Goal: Task Accomplishment & Management: Complete application form

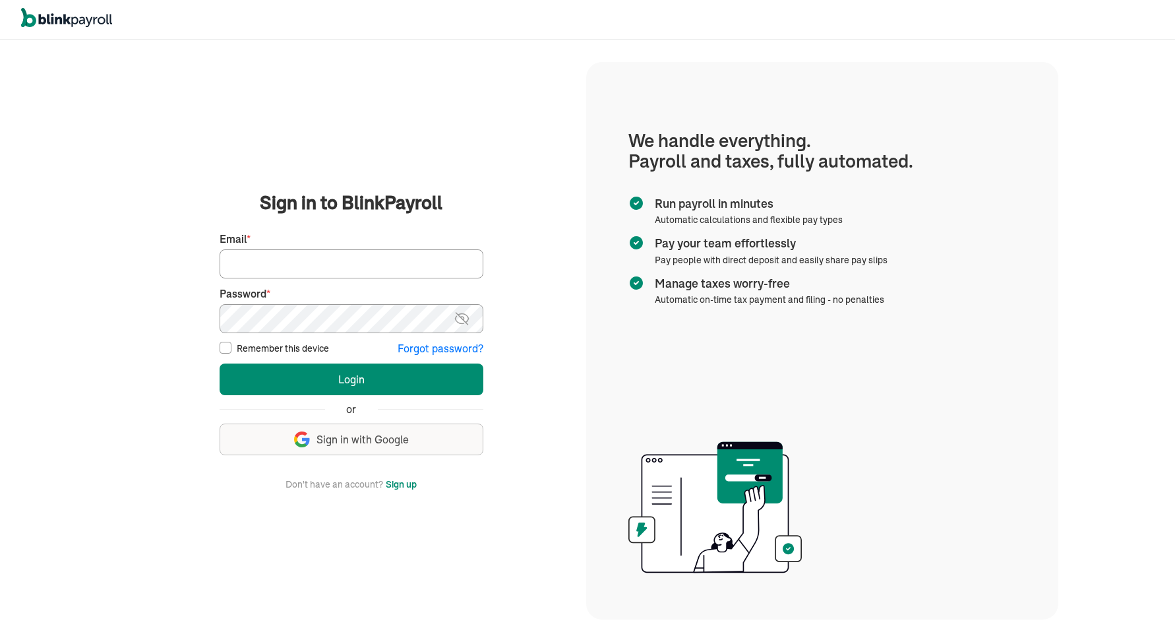
click at [391, 255] on input "Email *" at bounding box center [352, 263] width 264 height 29
type input "spouses@spousescleaninghouses.com"
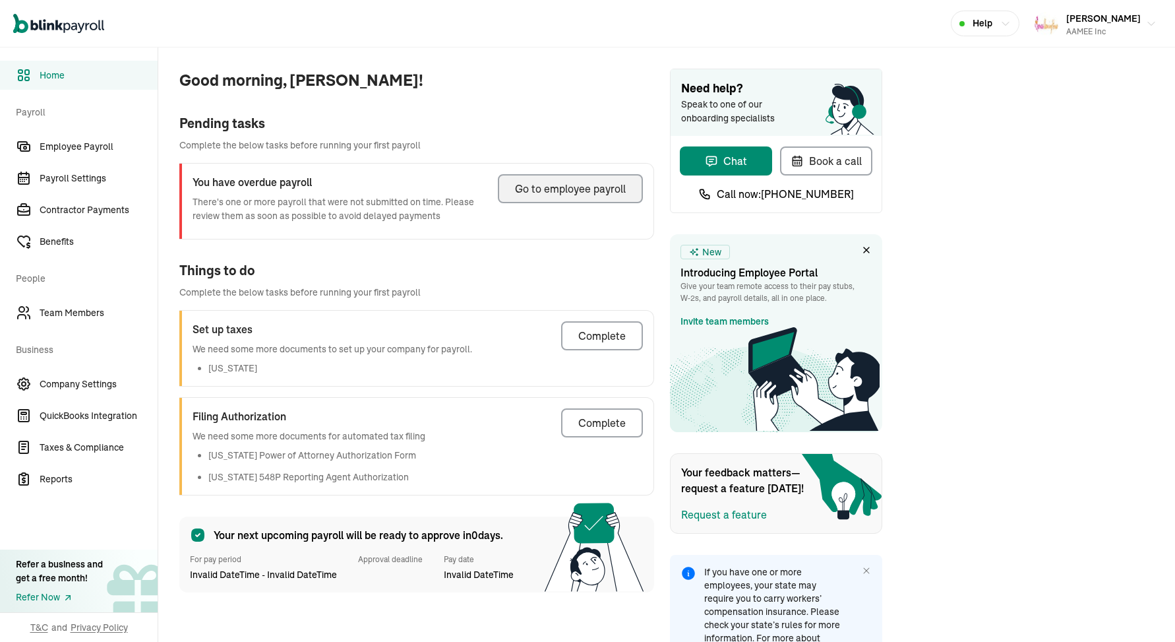
click at [588, 187] on div "Go to employee payroll" at bounding box center [570, 189] width 111 height 16
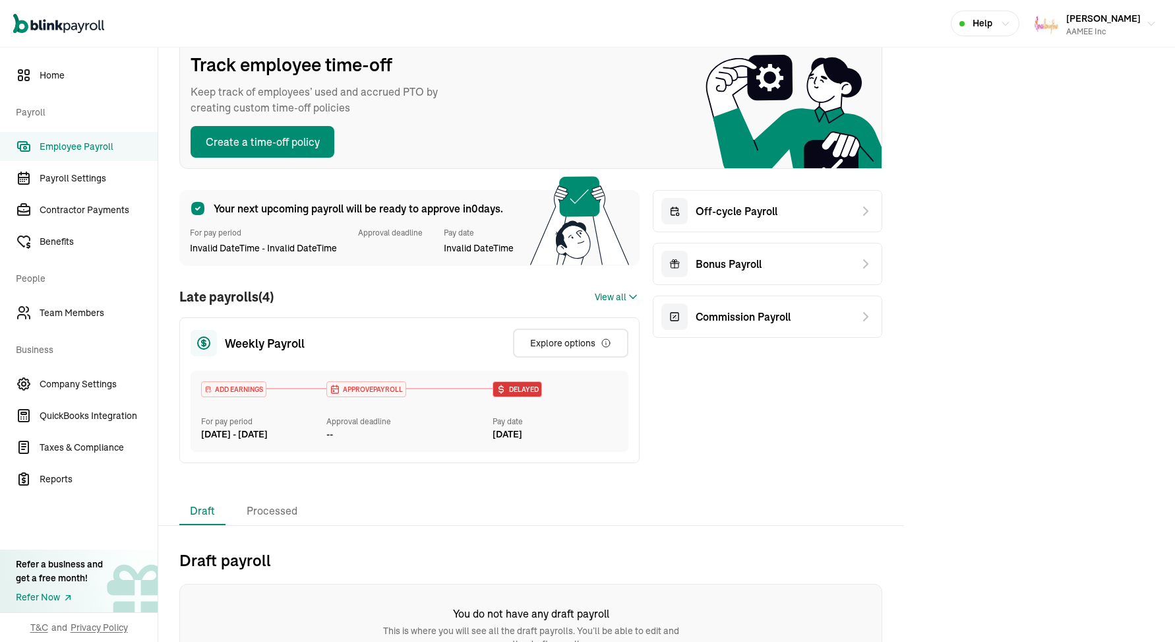
scroll to position [177, 0]
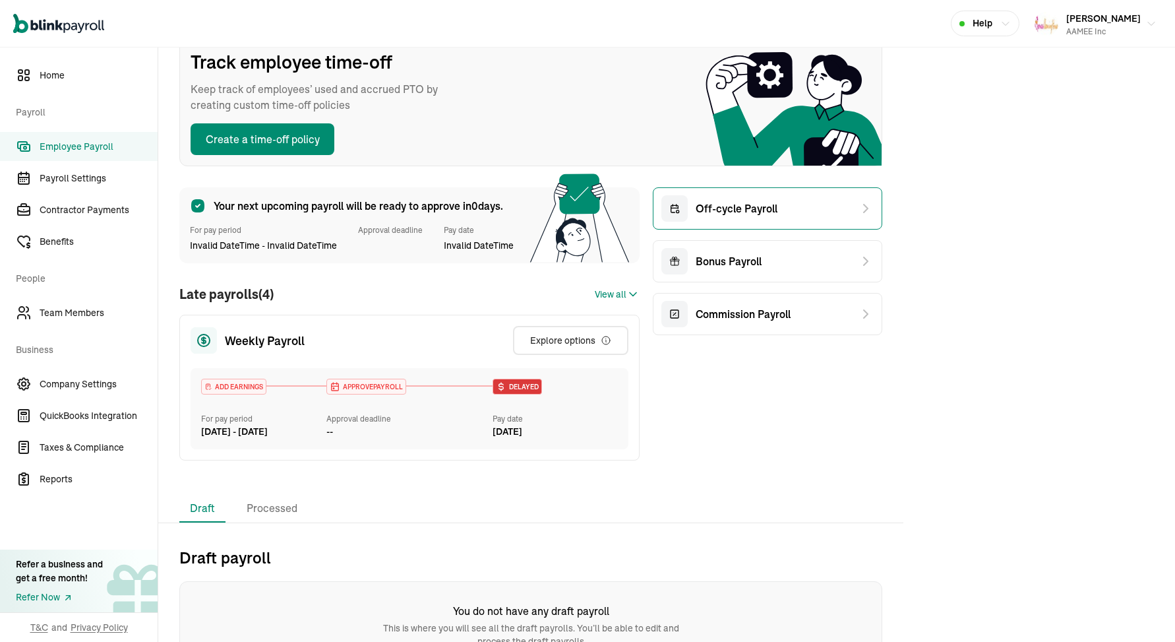
click at [776, 210] on div "Off-cycle Payroll" at bounding box center [767, 208] width 229 height 42
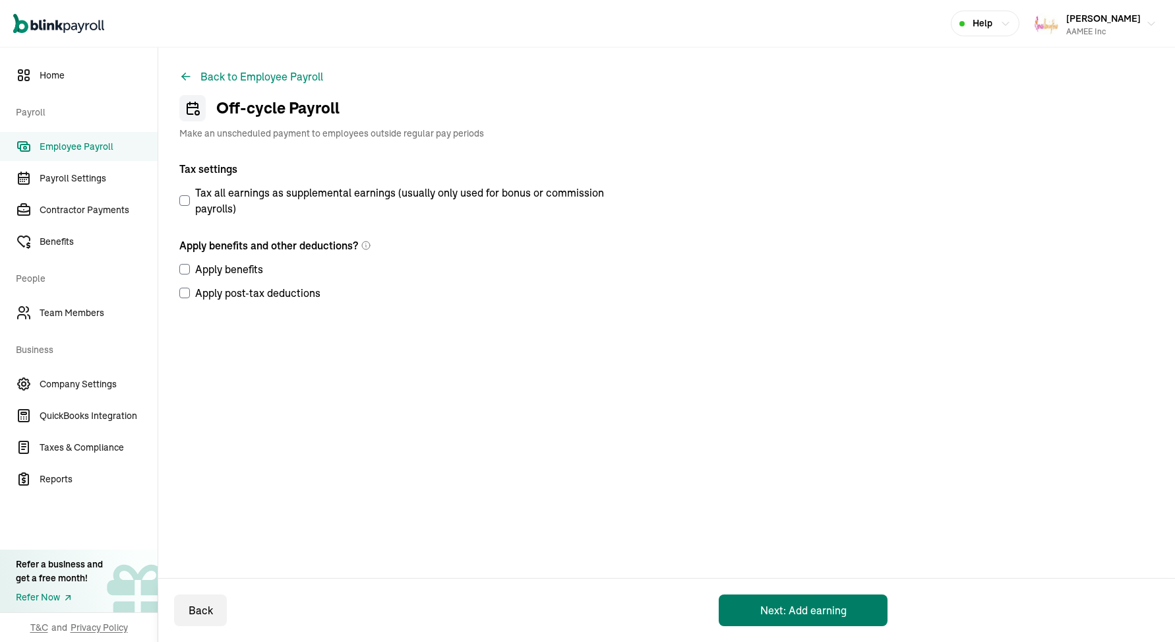
click at [827, 599] on button "Next: Add earning" at bounding box center [803, 610] width 169 height 32
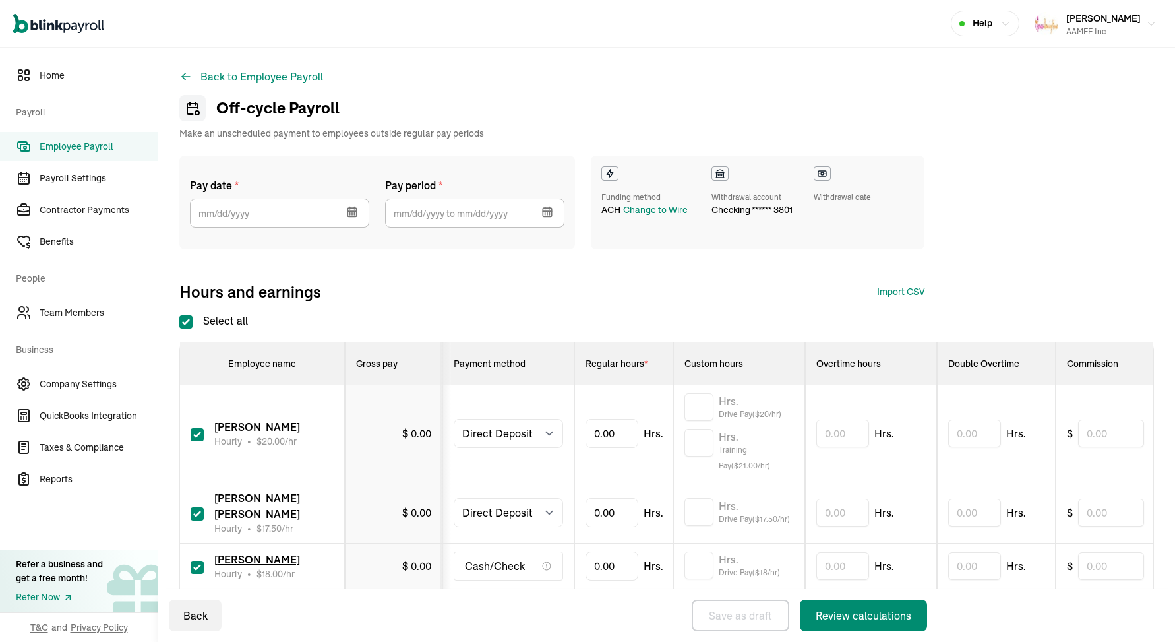
checkbox input "true"
select select "direct_deposit"
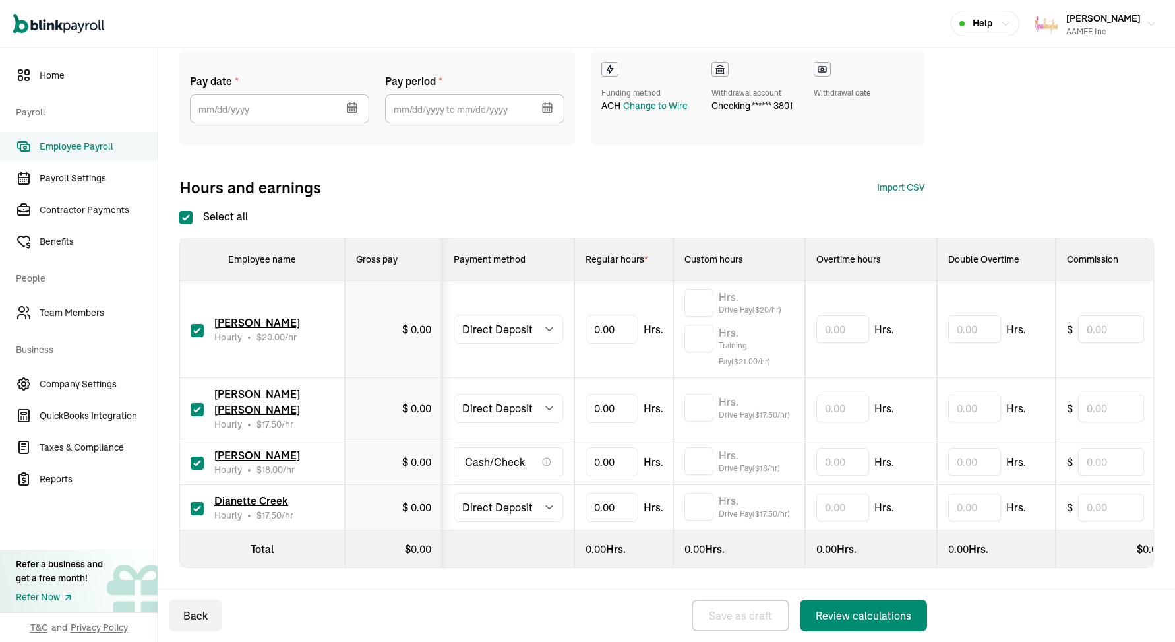
scroll to position [104, 0]
click at [198, 462] on input "checkbox" at bounding box center [197, 462] width 13 height 13
checkbox input "false"
select select "manual"
click at [547, 410] on select "Select method Direct Deposit Cash/Check" at bounding box center [508, 408] width 109 height 29
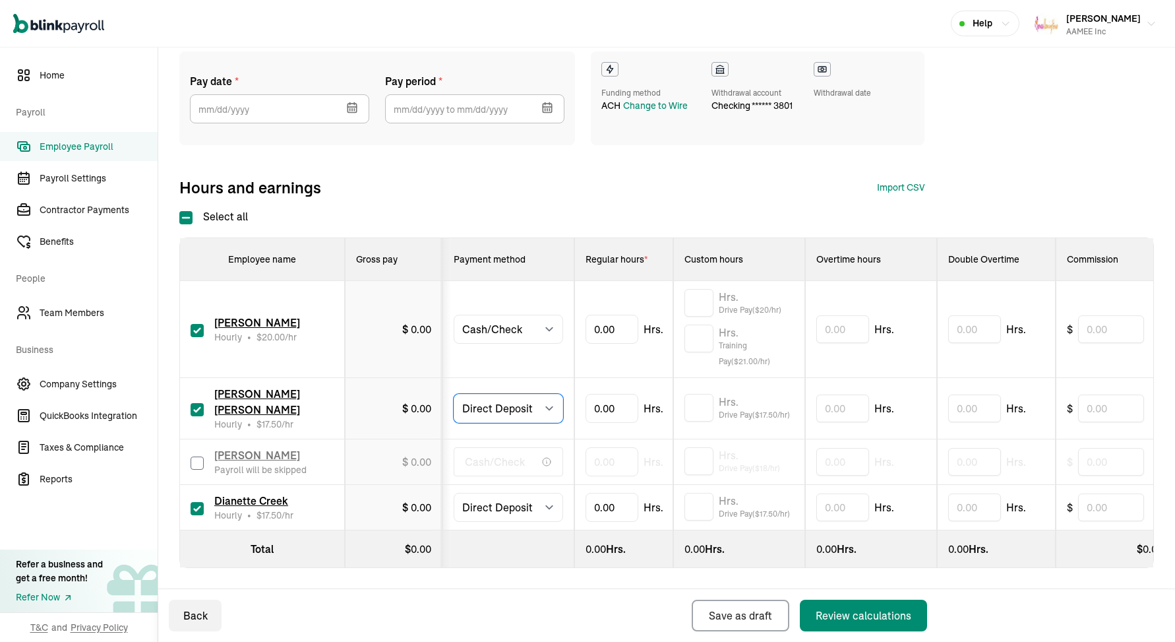
select select "manual"
click at [355, 100] on button "button" at bounding box center [350, 106] width 37 height 34
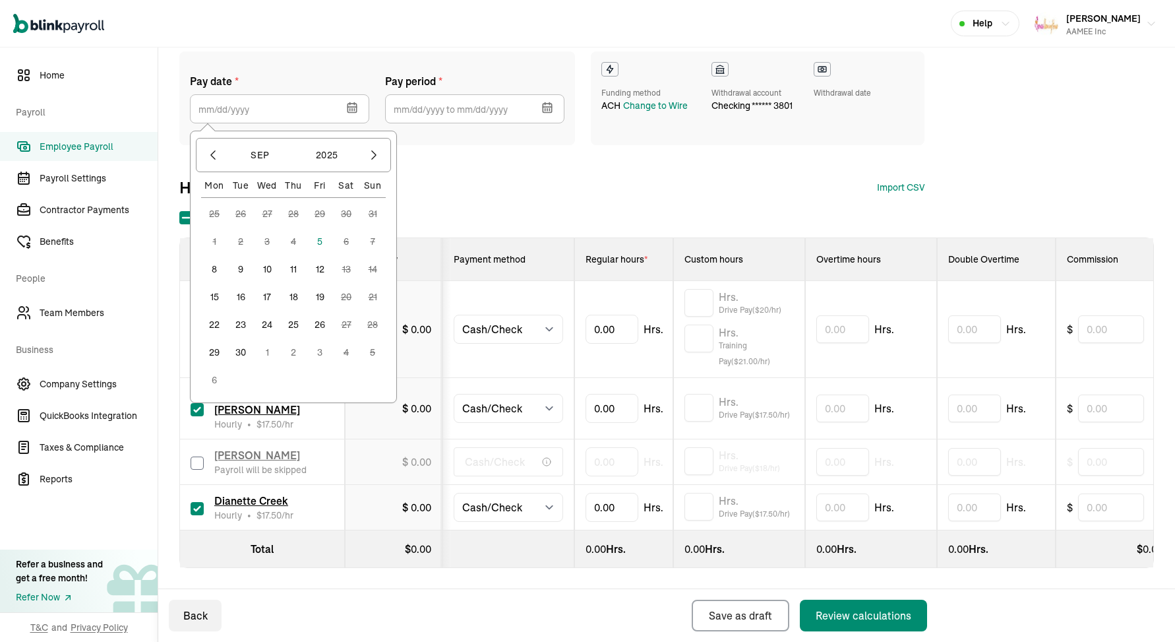
click at [322, 243] on button "5" at bounding box center [320, 241] width 26 height 26
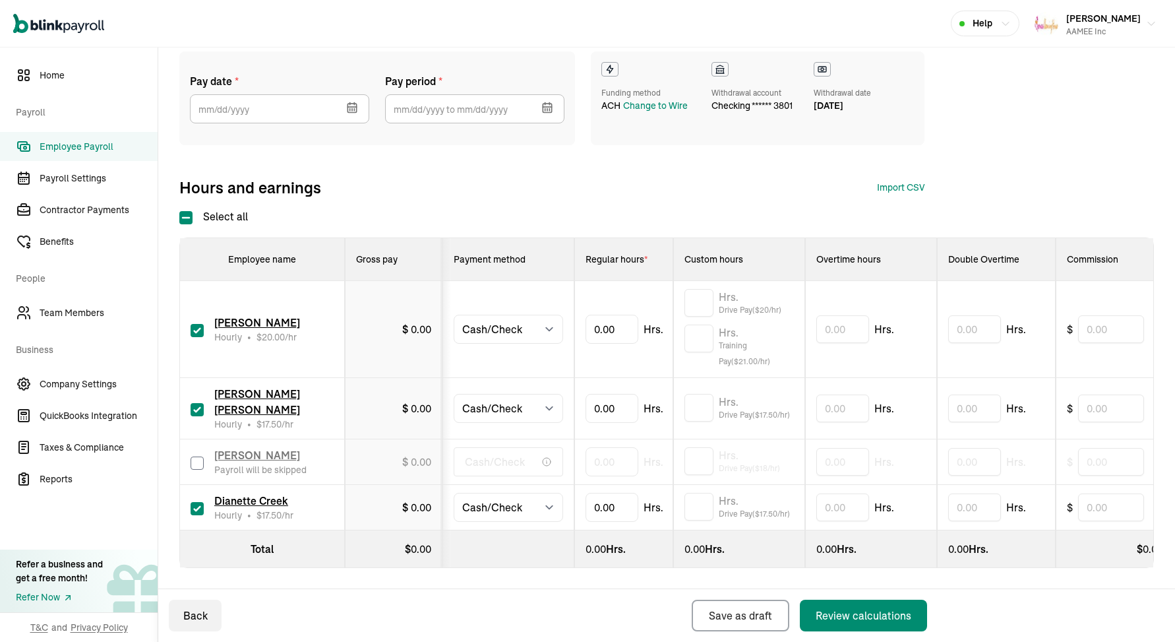
type input "[DATE]"
click at [549, 106] on icon "button" at bounding box center [547, 107] width 13 height 13
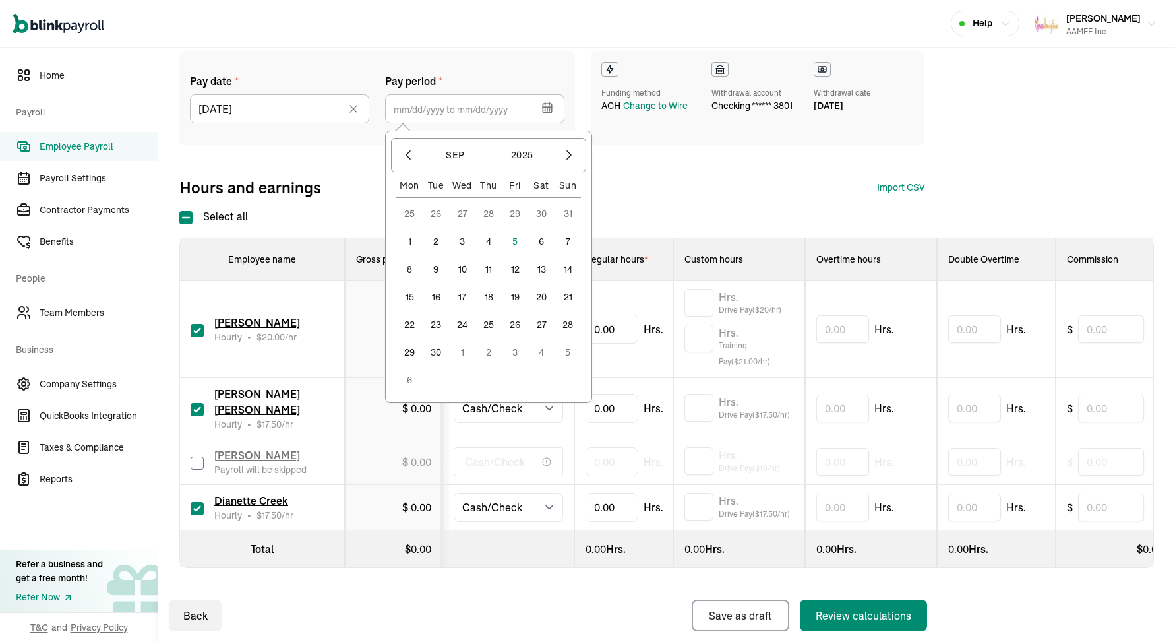
click at [553, 110] on icon "button" at bounding box center [547, 107] width 13 height 13
click at [408, 152] on icon "button" at bounding box center [408, 154] width 13 height 13
click at [573, 294] on button "24" at bounding box center [568, 297] width 26 height 26
click at [541, 325] on button "30" at bounding box center [541, 324] width 26 height 26
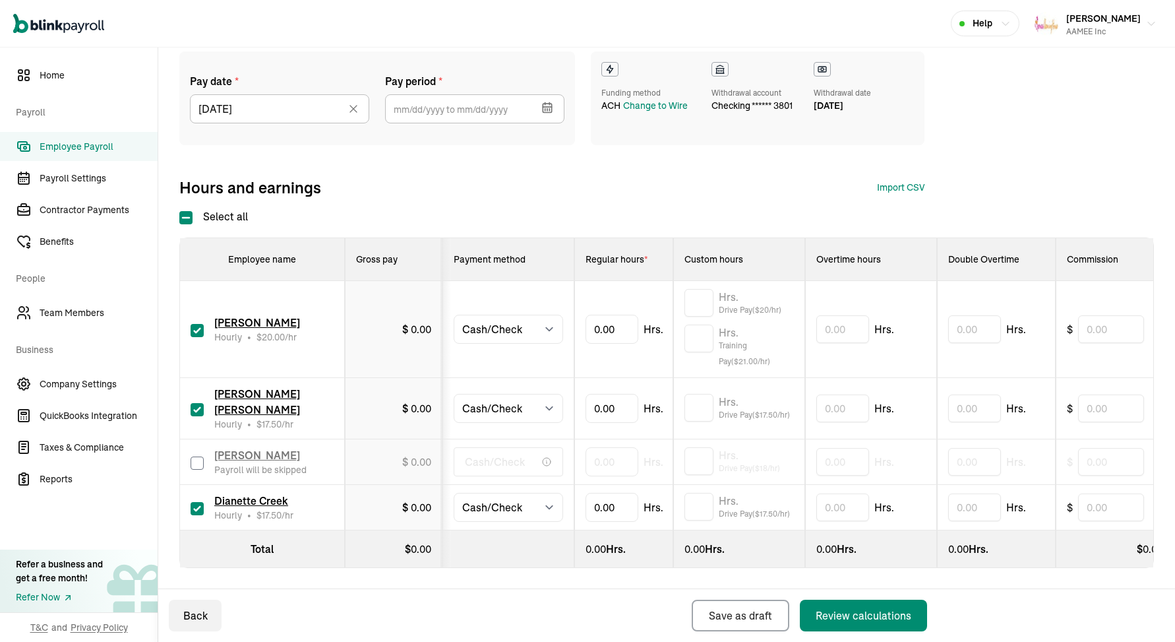
type input "[DATE] ~ [DATE]"
type input "26.09"
type input "26.75"
click at [706, 406] on input "text" at bounding box center [698, 408] width 29 height 28
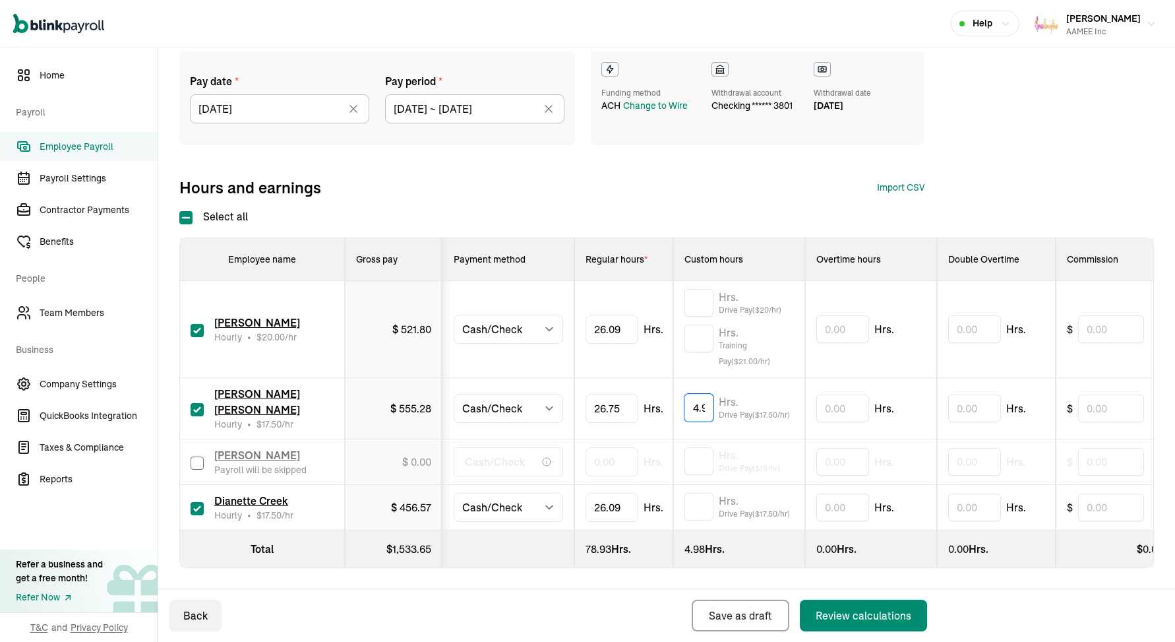
type input "4.98"
click at [687, 508] on input "text" at bounding box center [698, 507] width 29 height 28
type input "5.01"
click at [700, 302] on input "text" at bounding box center [698, 303] width 29 height 28
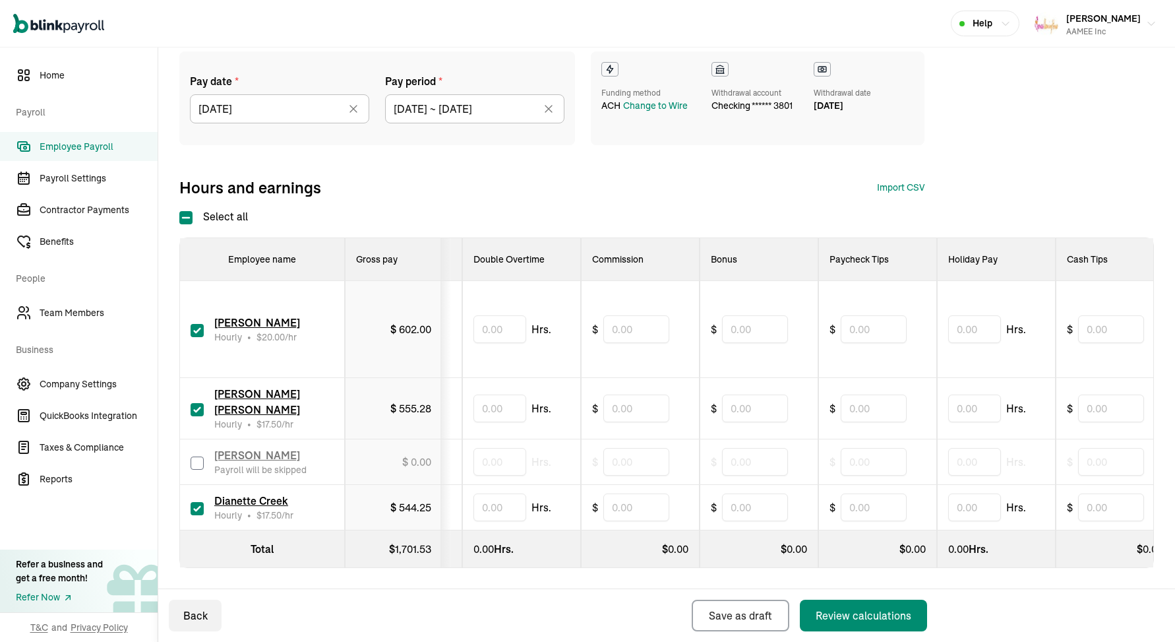
scroll to position [0, 477]
type input "4.01"
click at [1099, 409] on input "text" at bounding box center [1108, 408] width 66 height 28
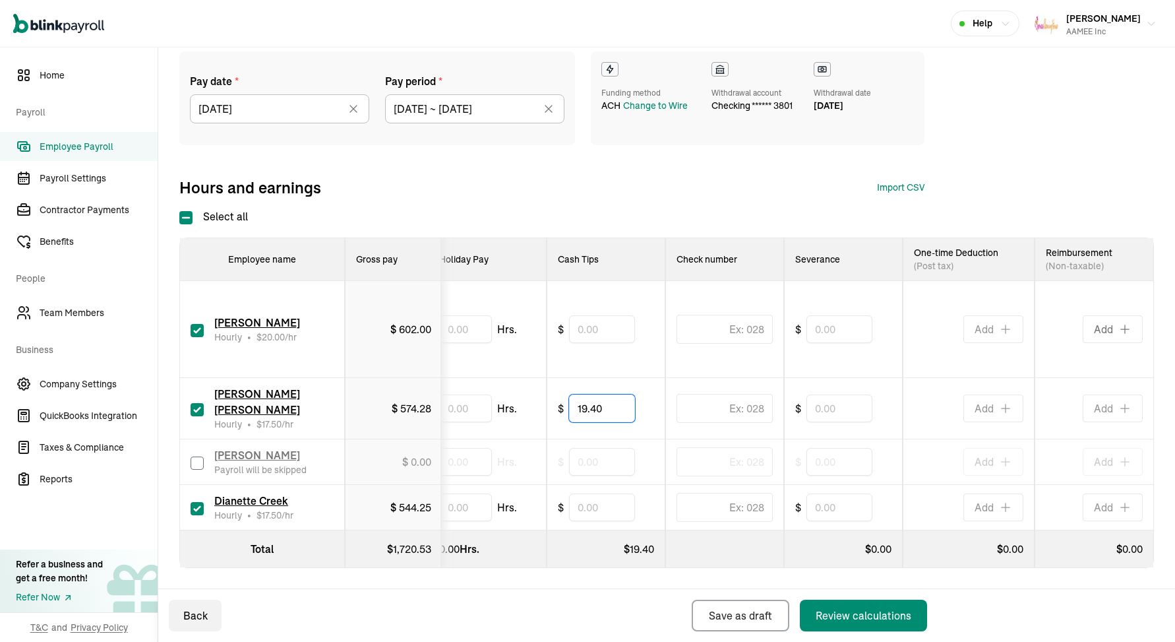
scroll to position [0, 0]
type input "19.40"
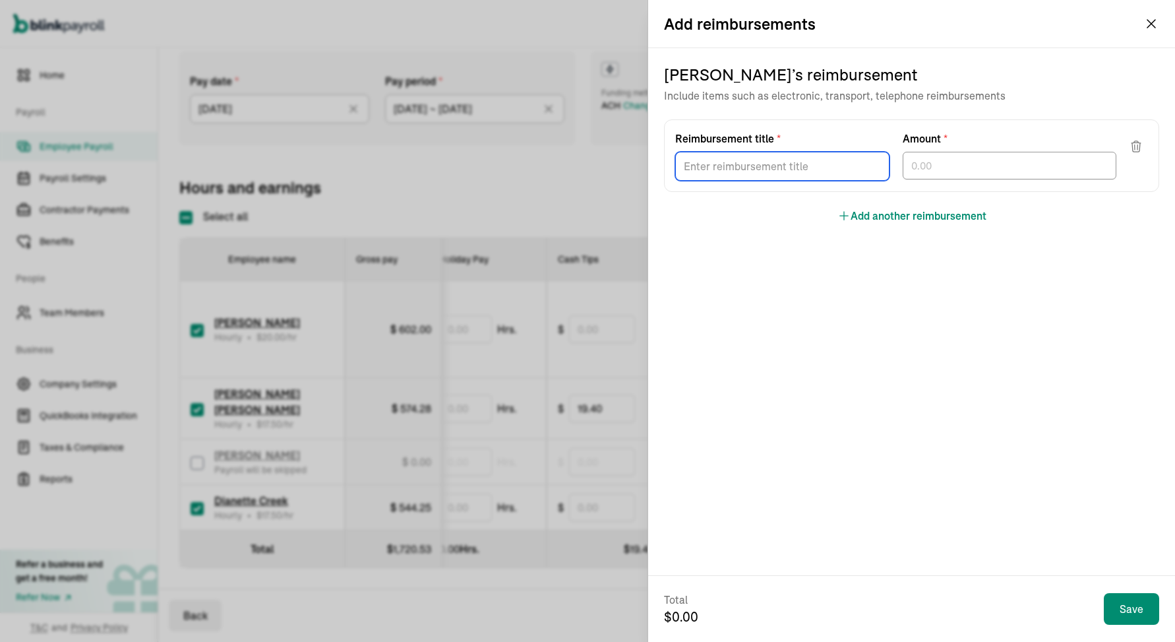
click at [846, 162] on input "Reimbursement title *" at bounding box center [782, 166] width 214 height 29
type input "Brake Light Bulbs"
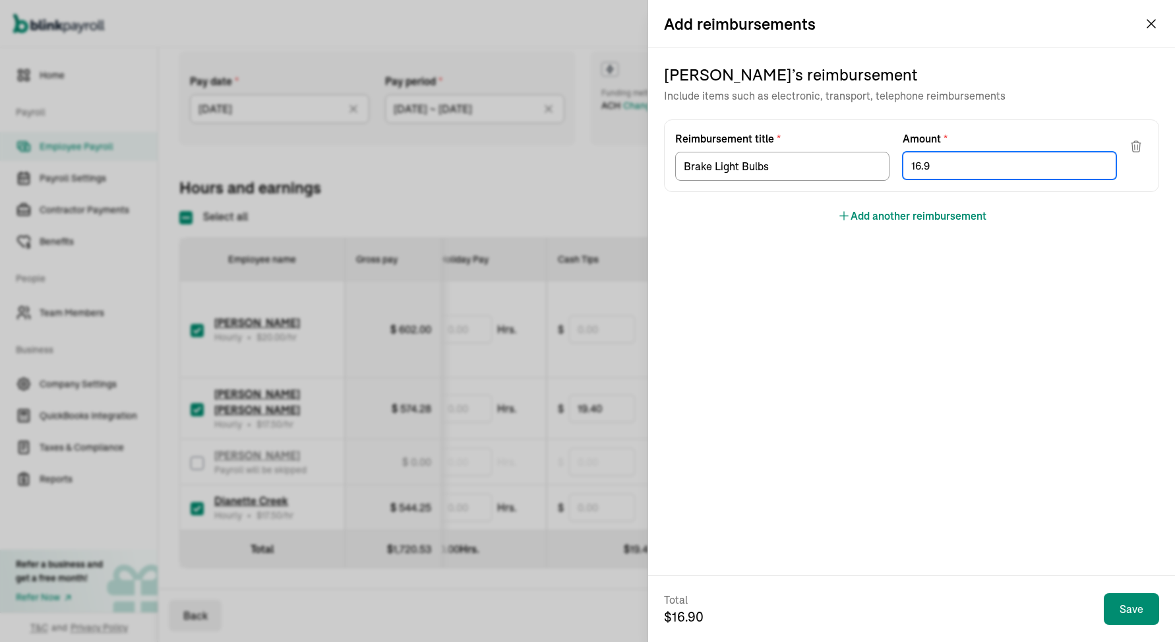
type input "16.94"
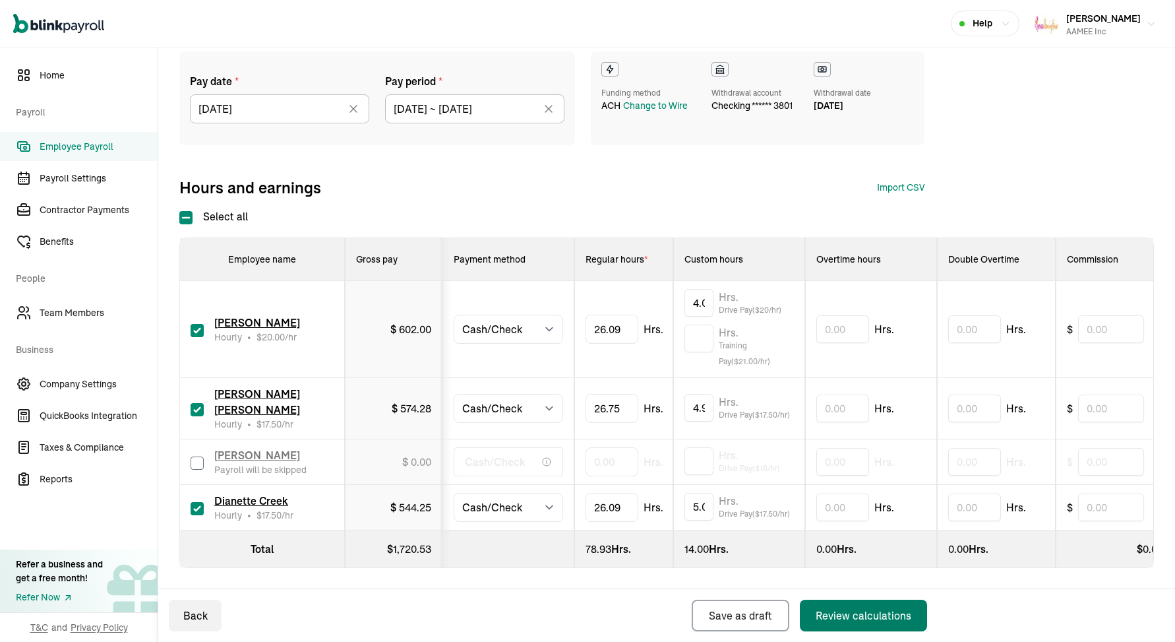
click at [837, 626] on button "Review calculations" at bounding box center [863, 615] width 127 height 32
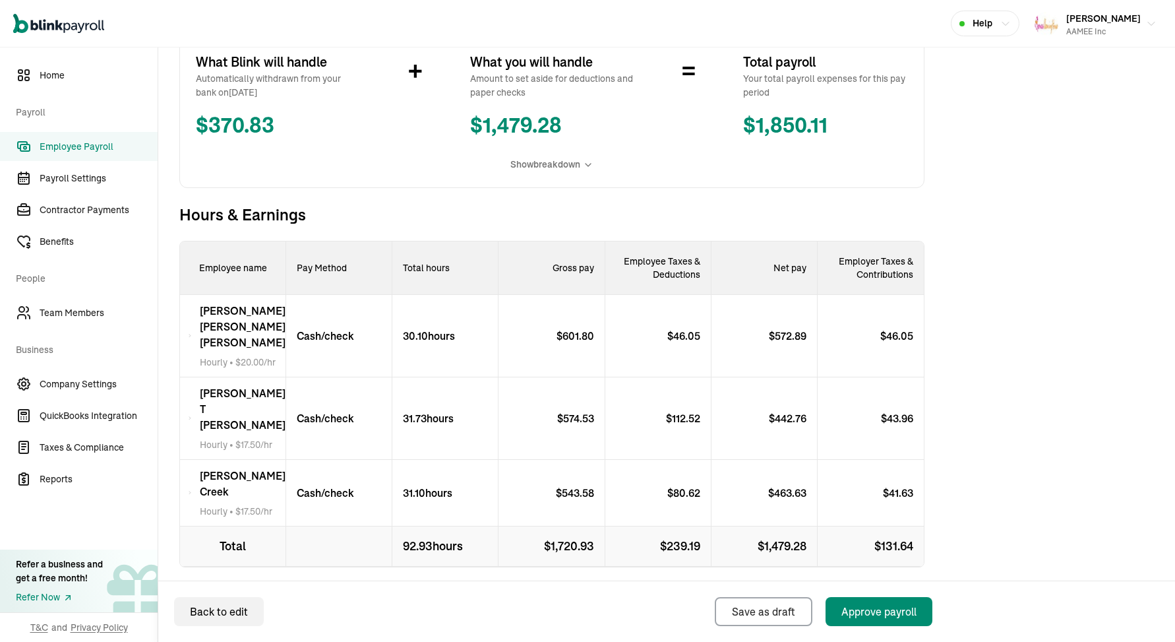
scroll to position [266, 0]
click at [898, 611] on div "Approve payroll" at bounding box center [878, 611] width 75 height 16
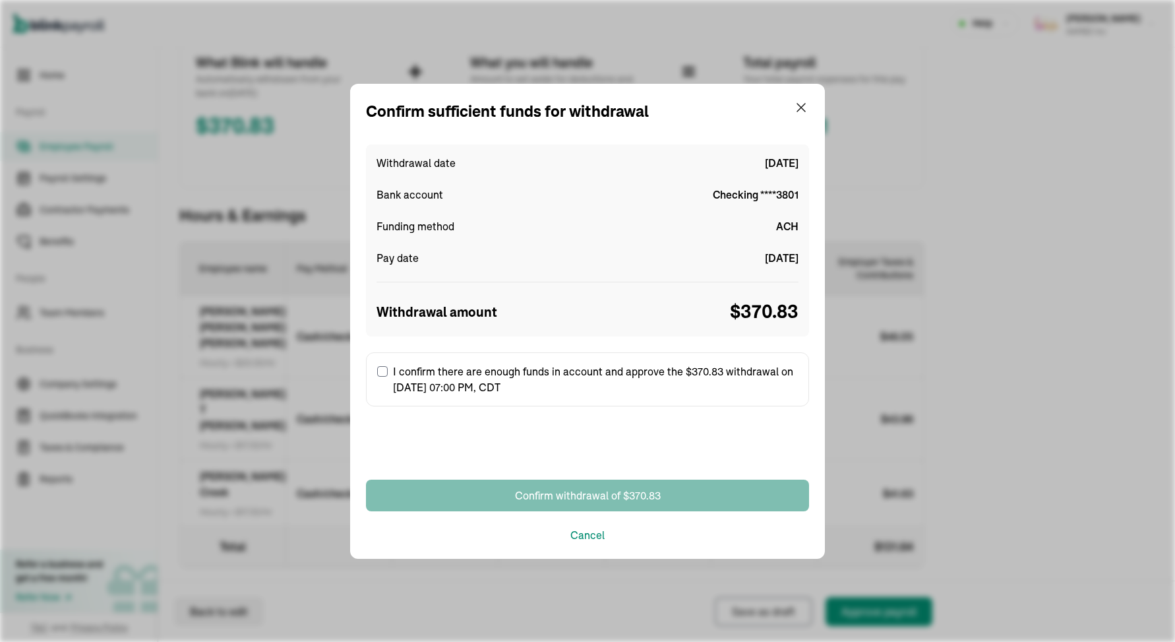
click at [503, 383] on label "I confirm there are enough funds in account and approve the $370.83 withdrawal …" at bounding box center [587, 379] width 443 height 54
click at [388, 377] on input "I confirm there are enough funds in account and approve the $370.83 withdrawal …" at bounding box center [382, 371] width 11 height 11
checkbox input "true"
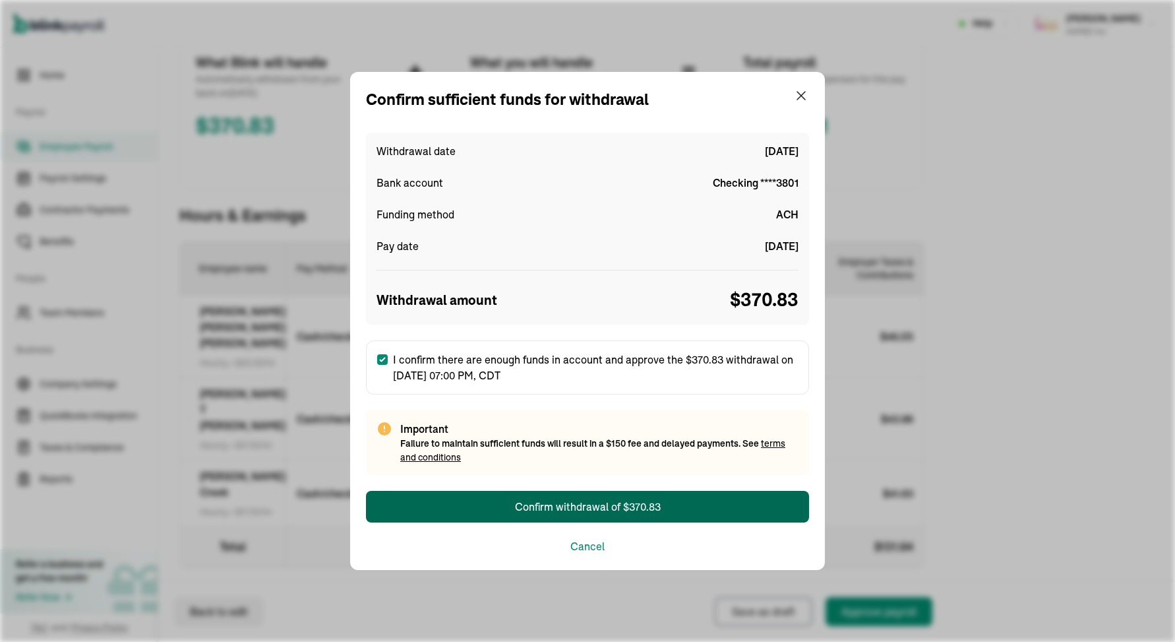
click at [583, 511] on div "Confirm withdrawal of $370.83" at bounding box center [588, 506] width 146 height 16
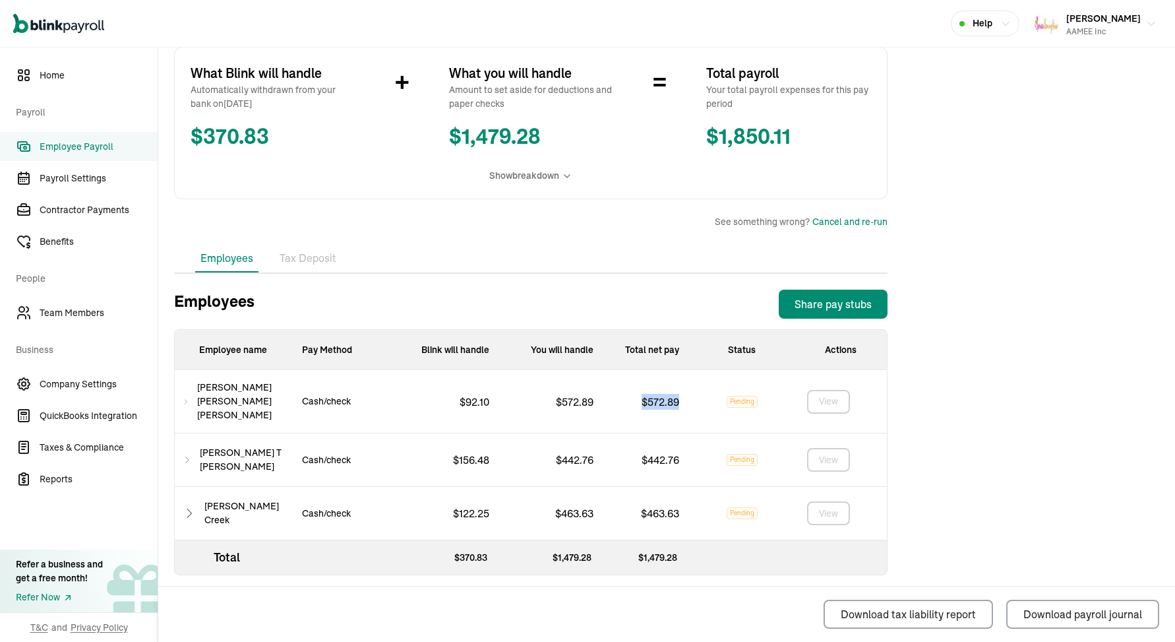
drag, startPoint x: 680, startPoint y: 398, endPoint x: 644, endPoint y: 402, distance: 36.5
click at [644, 402] on div "$ 572.89" at bounding box center [647, 401] width 86 height 63
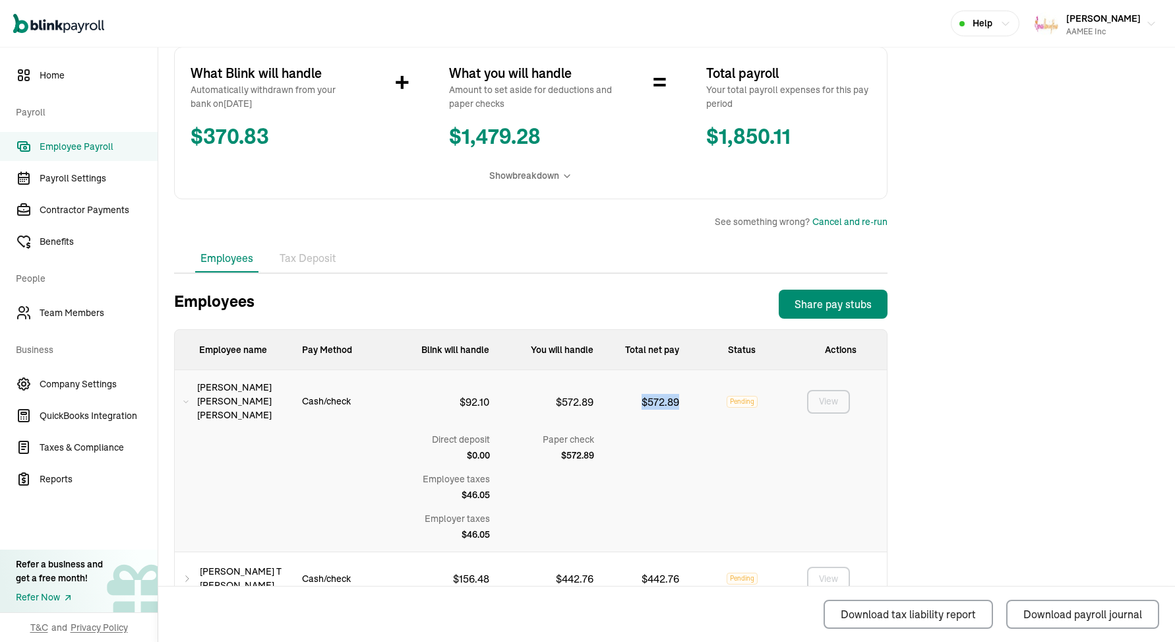
copy p "$ 572.89"
click at [189, 398] on icon at bounding box center [186, 402] width 7 height 16
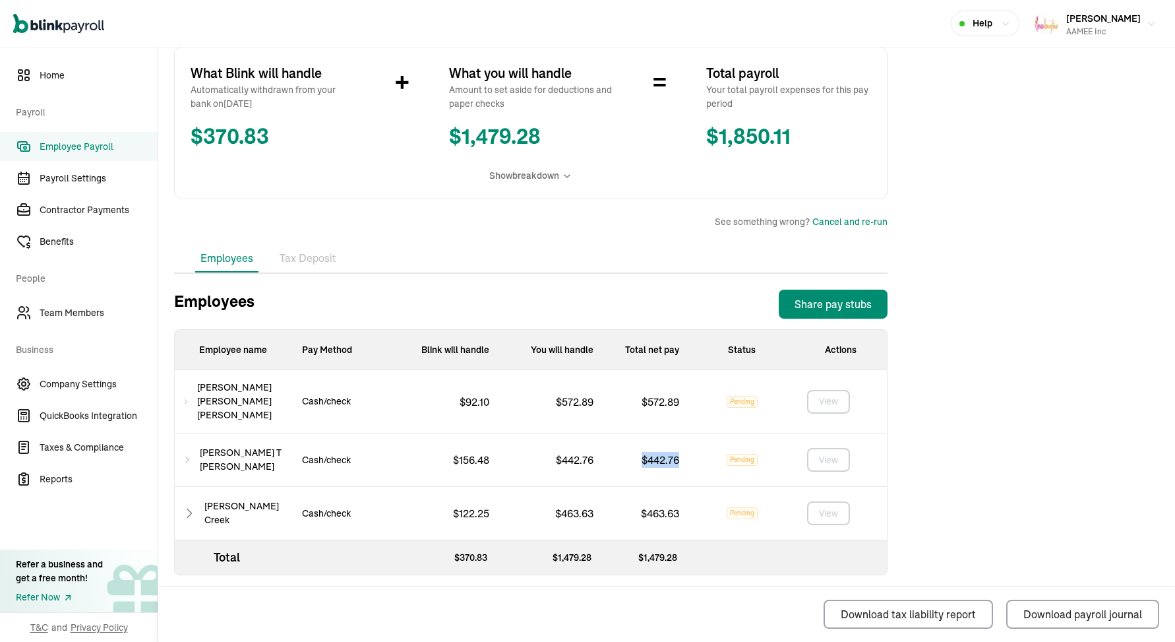
drag, startPoint x: 683, startPoint y: 453, endPoint x: 644, endPoint y: 454, distance: 39.6
click at [644, 454] on div "$ 442.76" at bounding box center [647, 459] width 86 height 53
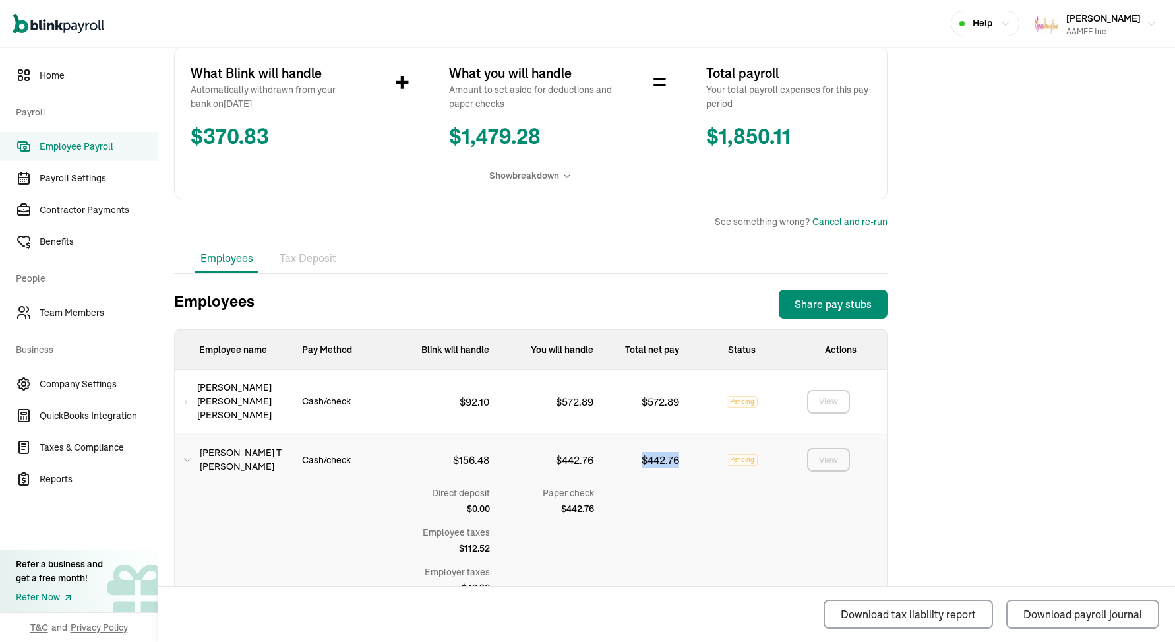
copy p "$ 442.76"
click at [196, 447] on div "[PERSON_NAME] [PERSON_NAME]" at bounding box center [233, 459] width 117 height 53
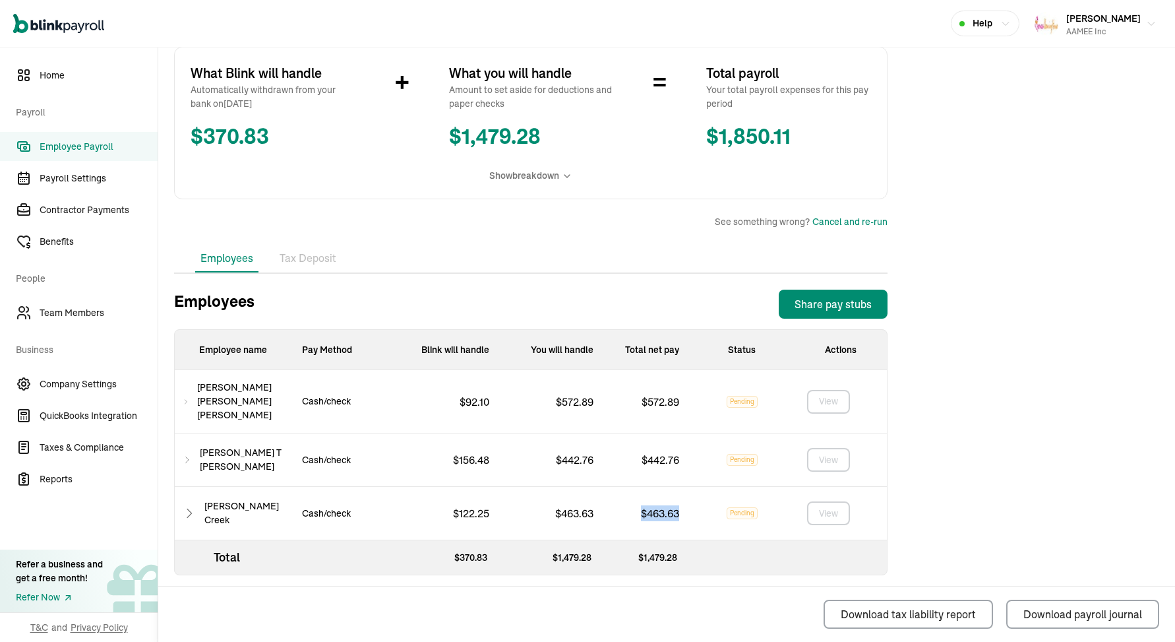
drag, startPoint x: 680, startPoint y: 505, endPoint x: 642, endPoint y: 509, distance: 39.1
click at [642, 509] on div "$ 463.63" at bounding box center [647, 513] width 86 height 53
copy p "$ 463.63"
click at [1145, 29] on button "[PERSON_NAME] AAMEE Inc" at bounding box center [1095, 23] width 133 height 33
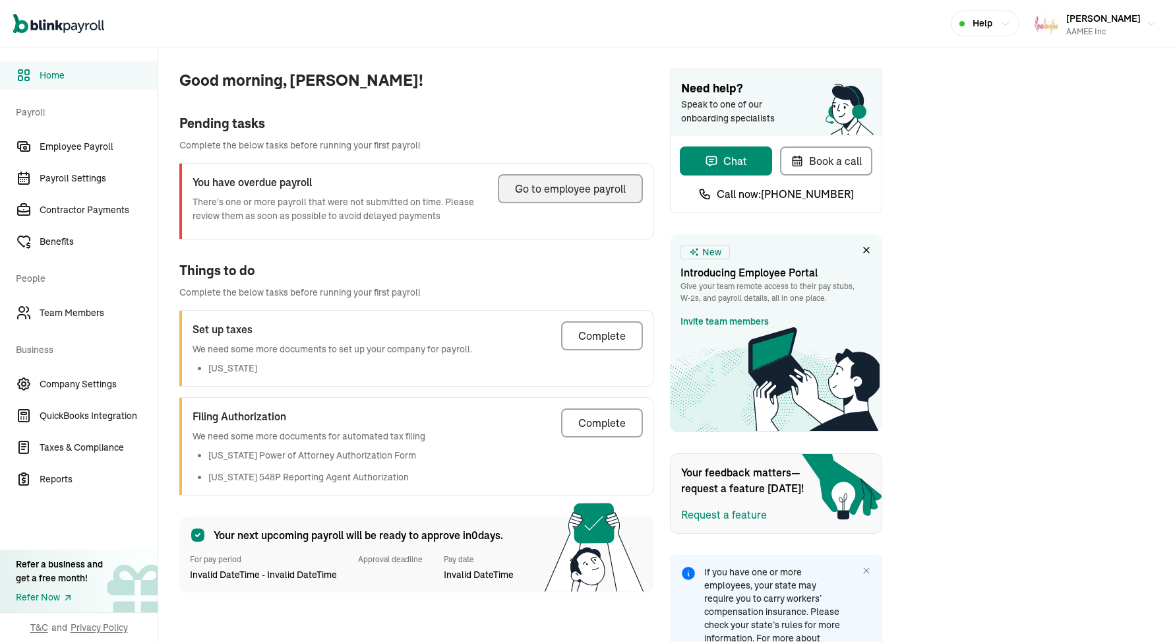
click at [588, 187] on div "Go to employee payroll" at bounding box center [570, 189] width 111 height 16
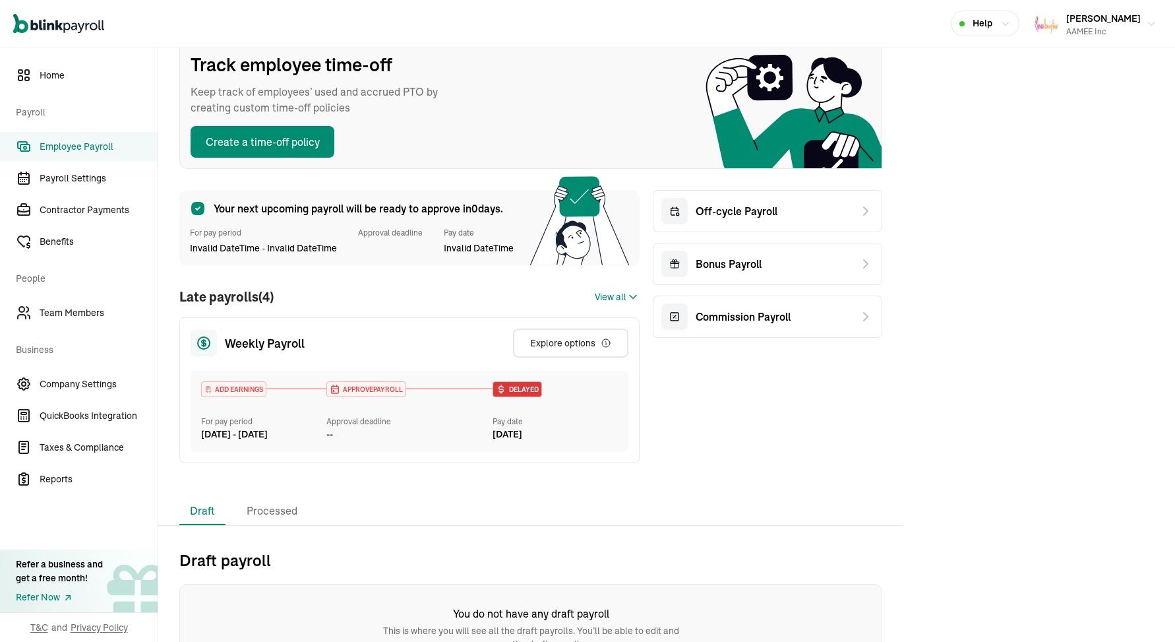
scroll to position [177, 0]
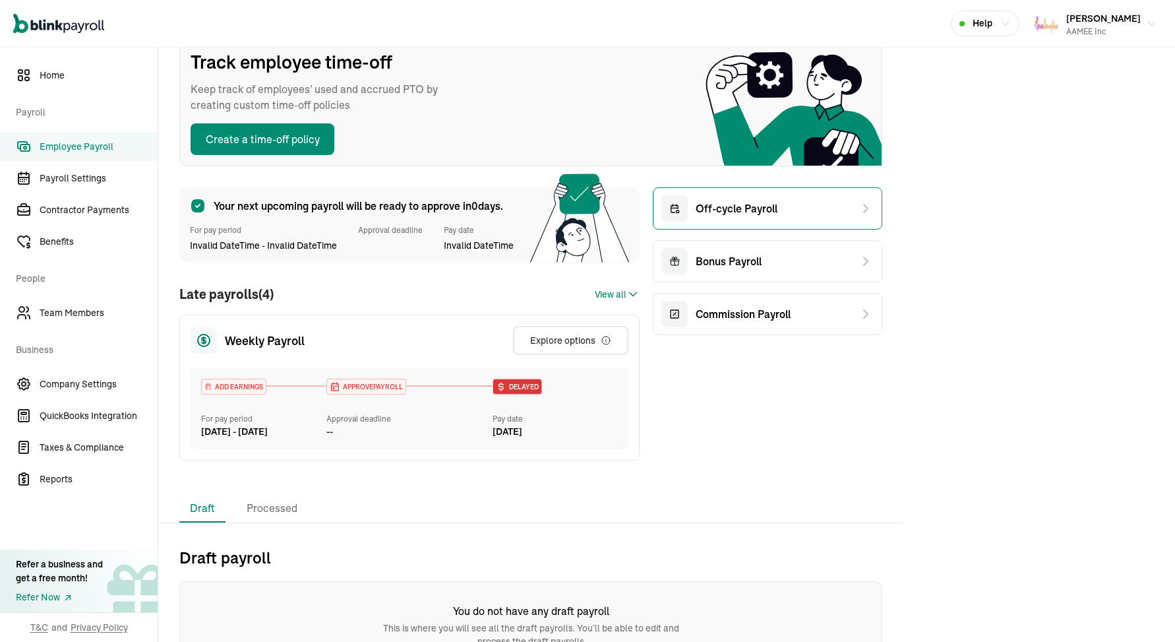
click at [776, 210] on div "Off-cycle Payroll" at bounding box center [767, 208] width 229 height 42
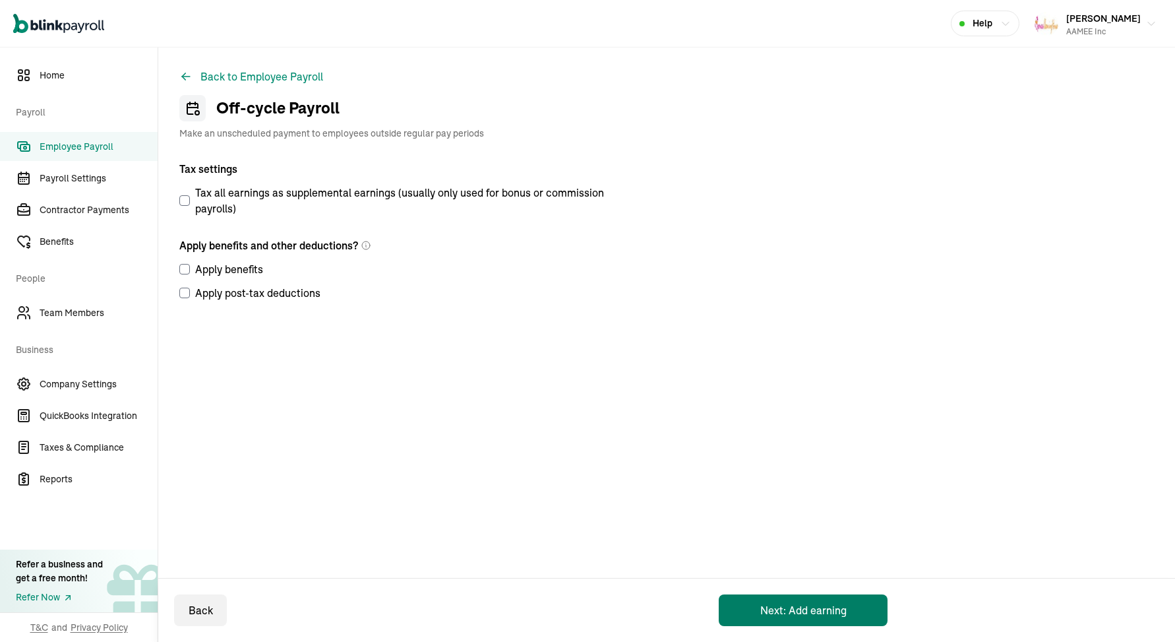
click at [827, 599] on button "Next: Add earning" at bounding box center [803, 610] width 169 height 32
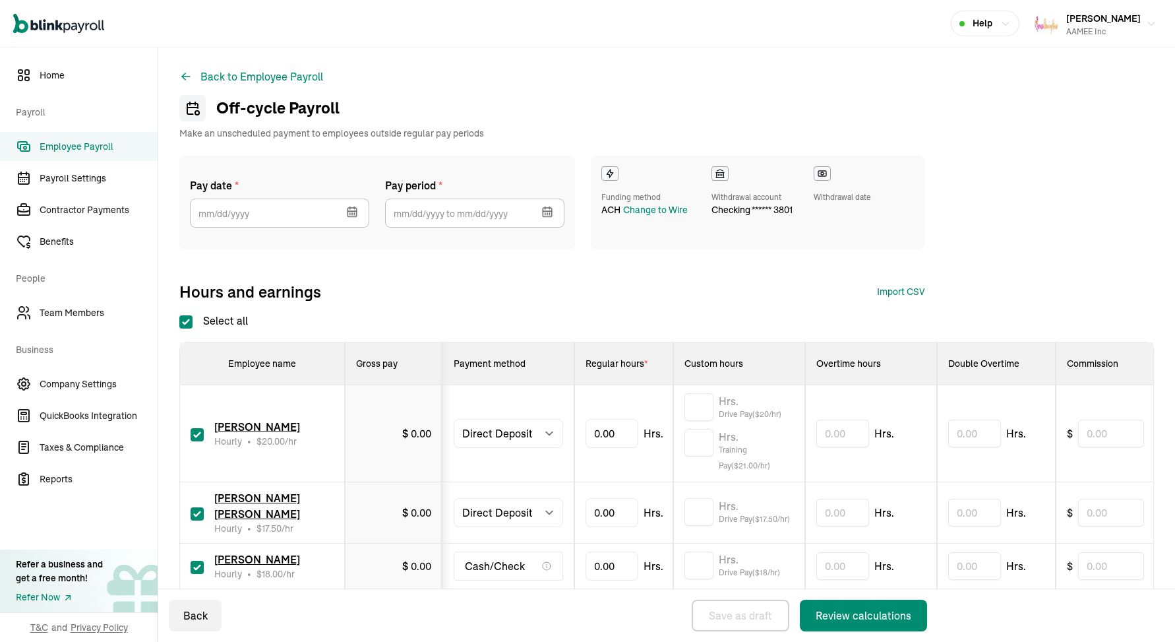
checkbox input "true"
select select "direct_deposit"
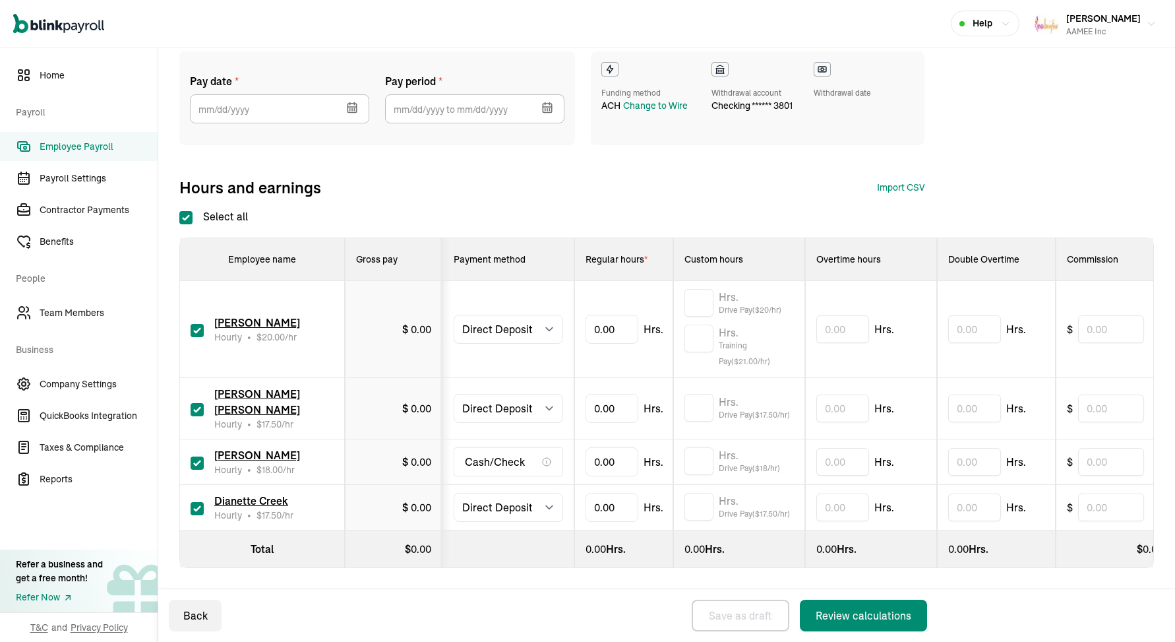
scroll to position [104, 0]
click at [198, 462] on input "checkbox" at bounding box center [197, 462] width 13 height 13
checkbox input "false"
select select "manual"
click at [547, 410] on select "Select method Direct Deposit Cash/Check" at bounding box center [508, 408] width 109 height 29
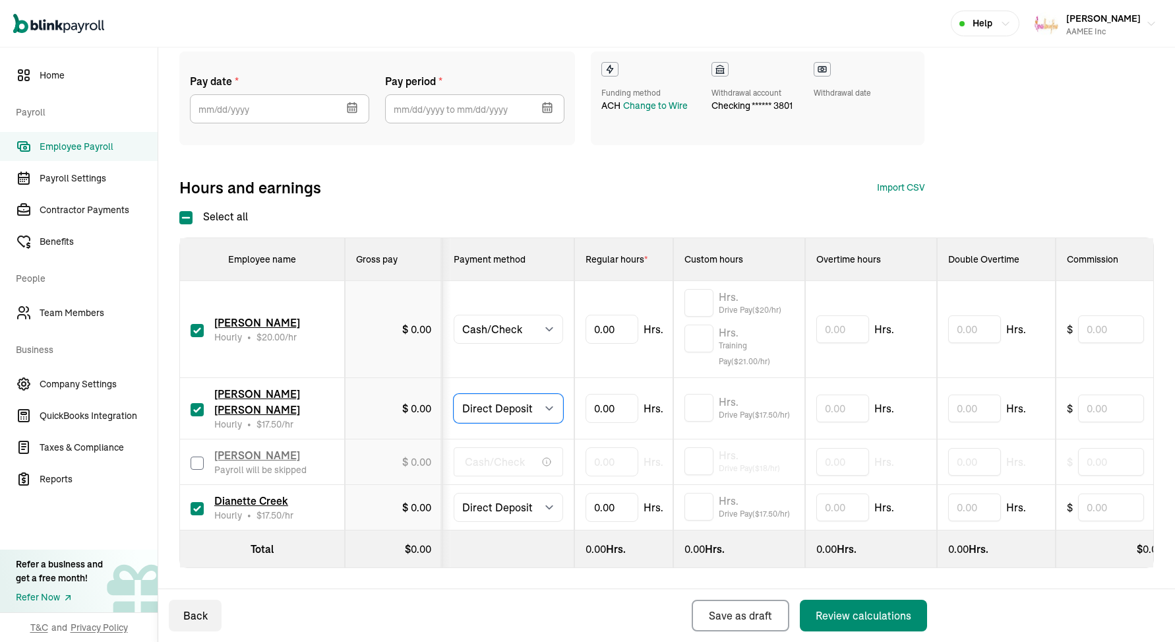
select select "manual"
click at [355, 100] on button "button" at bounding box center [350, 106] width 37 height 34
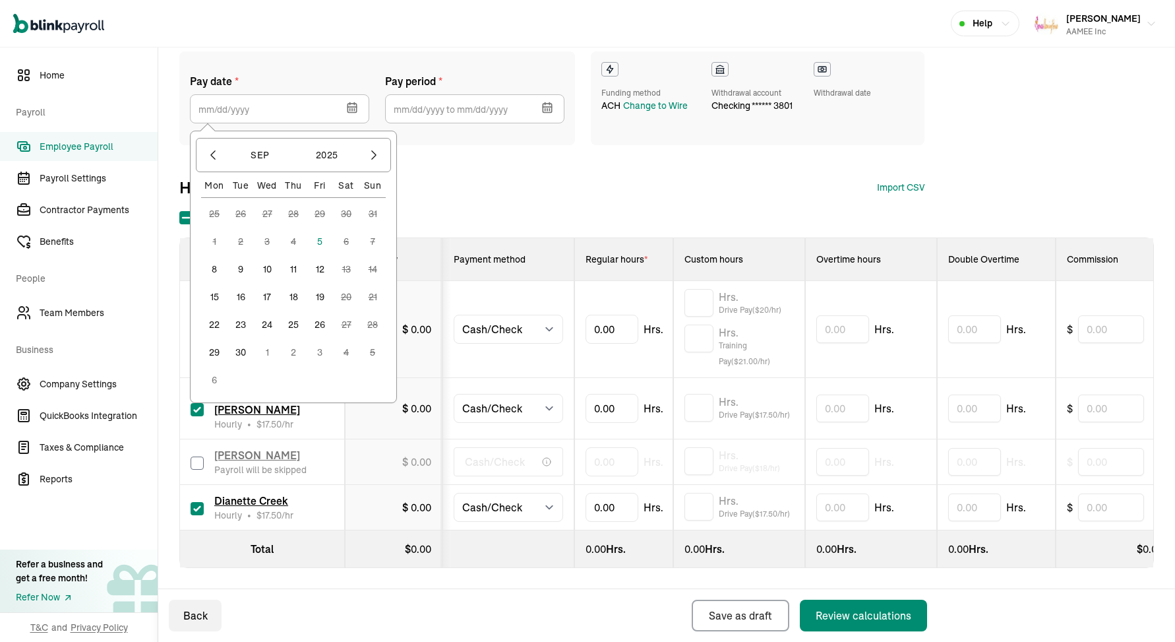
click at [322, 243] on button "5" at bounding box center [320, 241] width 26 height 26
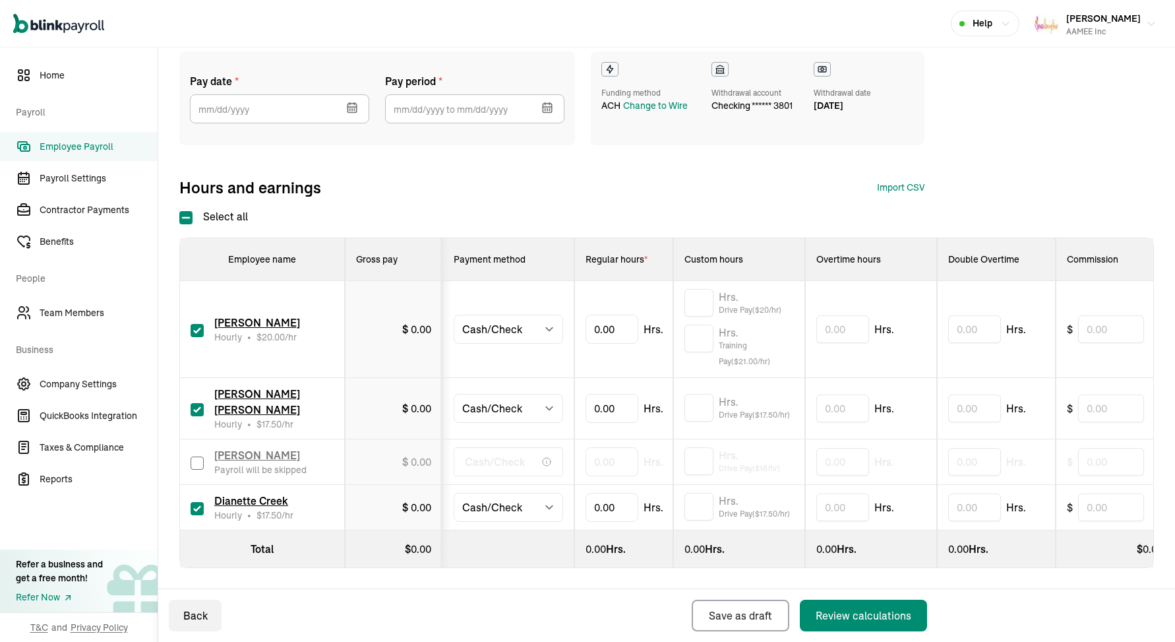
type input "[DATE]"
click at [549, 106] on icon "button" at bounding box center [547, 107] width 13 height 13
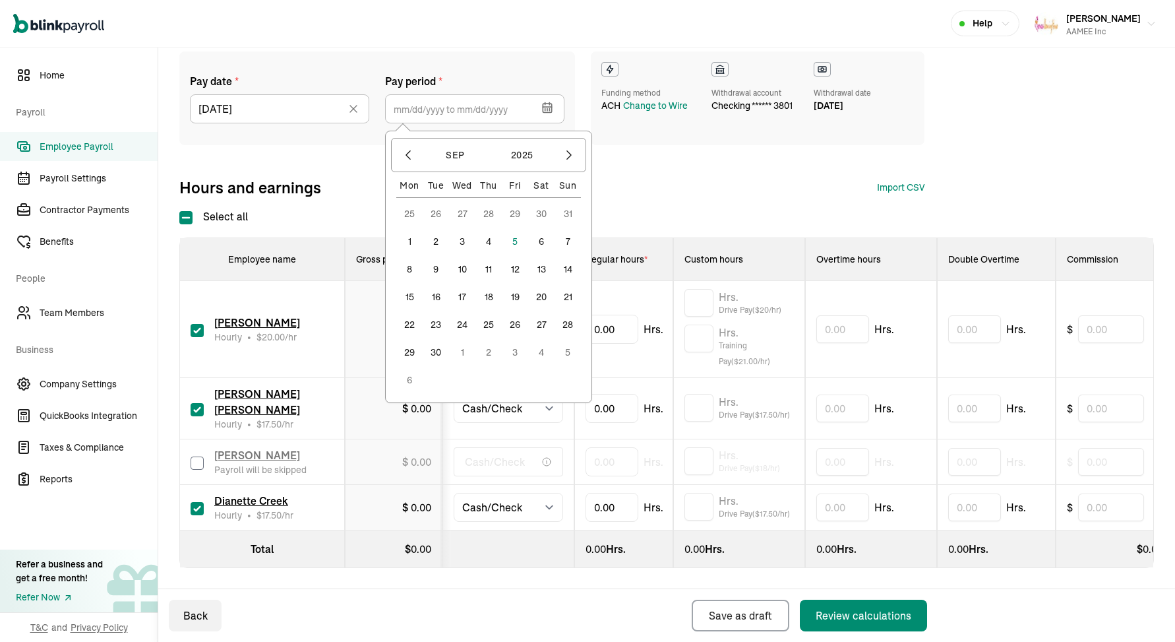
click at [553, 110] on icon "button" at bounding box center [547, 107] width 13 height 13
click at [408, 152] on icon "button" at bounding box center [408, 154] width 13 height 13
click at [573, 294] on button "24" at bounding box center [568, 297] width 26 height 26
click at [541, 325] on button "30" at bounding box center [541, 324] width 26 height 26
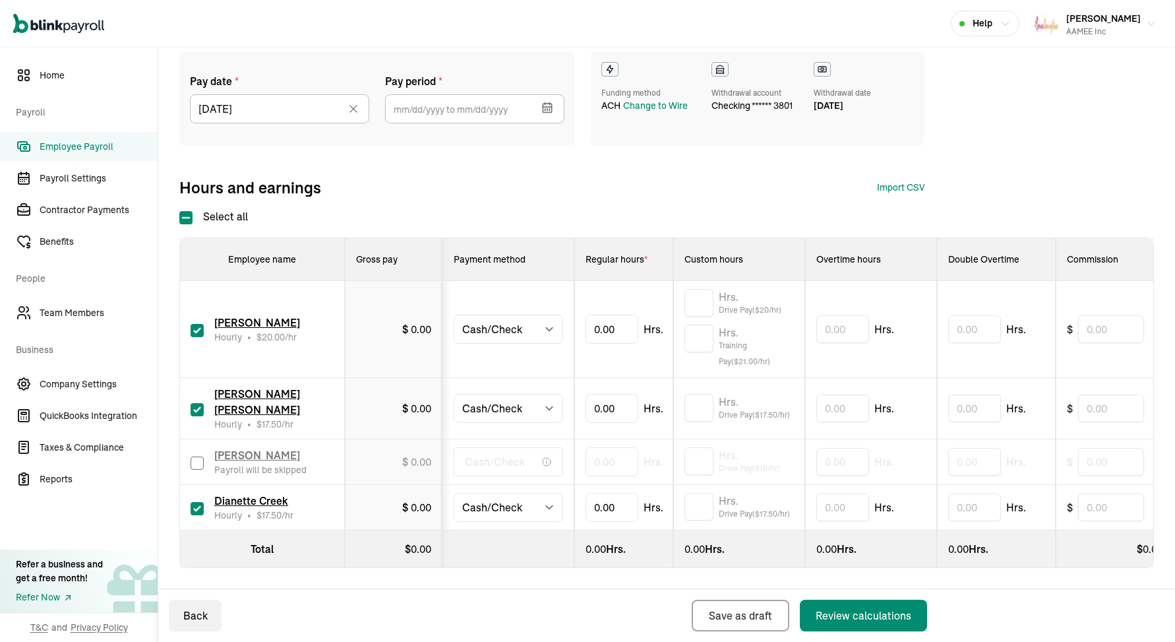
type input "[DATE] ~ [DATE]"
type input "26.09"
type input "26.75"
click at [706, 406] on input "text" at bounding box center [698, 408] width 29 height 28
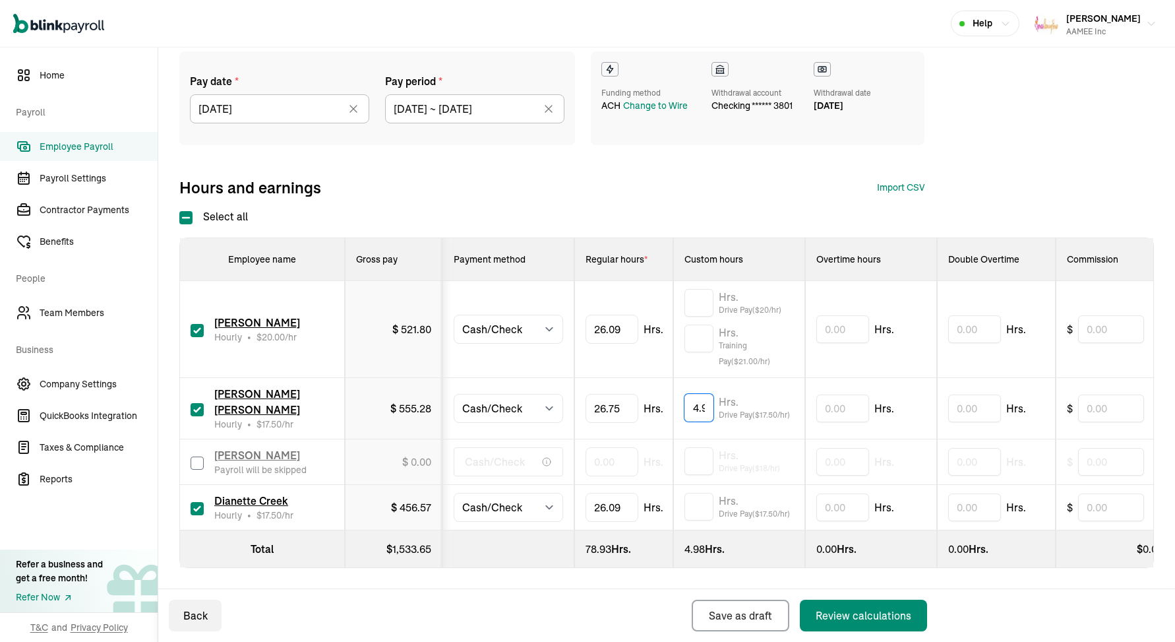
type input "4.98"
click at [687, 508] on input "text" at bounding box center [698, 507] width 29 height 28
type input "5.01"
click at [700, 302] on input "text" at bounding box center [698, 303] width 29 height 28
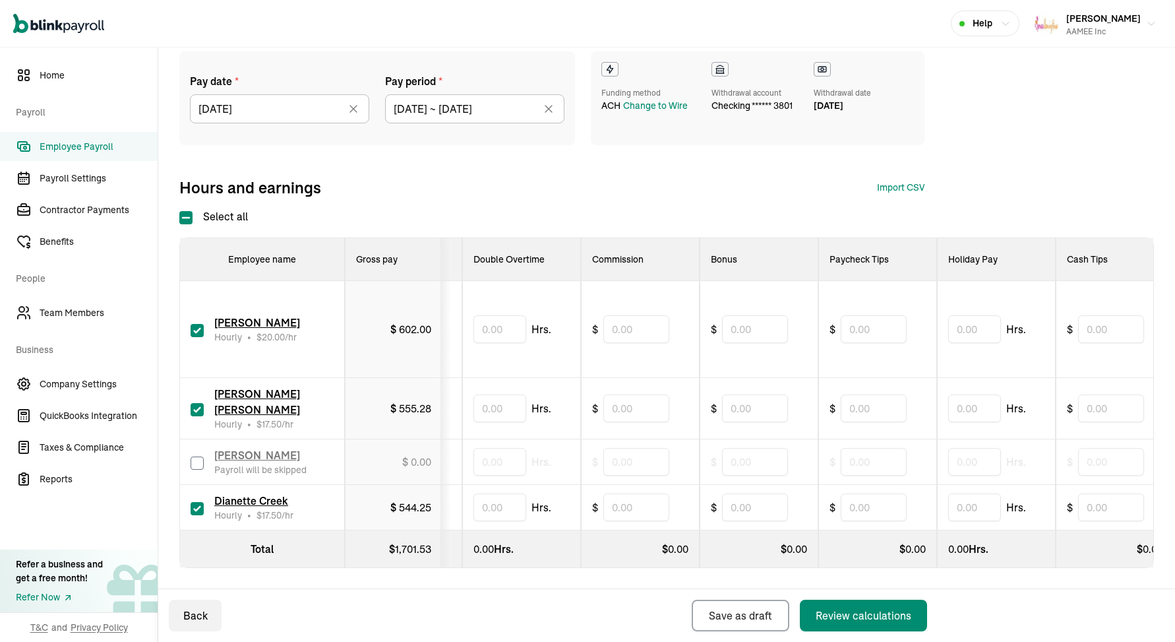
scroll to position [0, 477]
type input "4.01"
click at [1099, 409] on input "text" at bounding box center [1108, 408] width 66 height 28
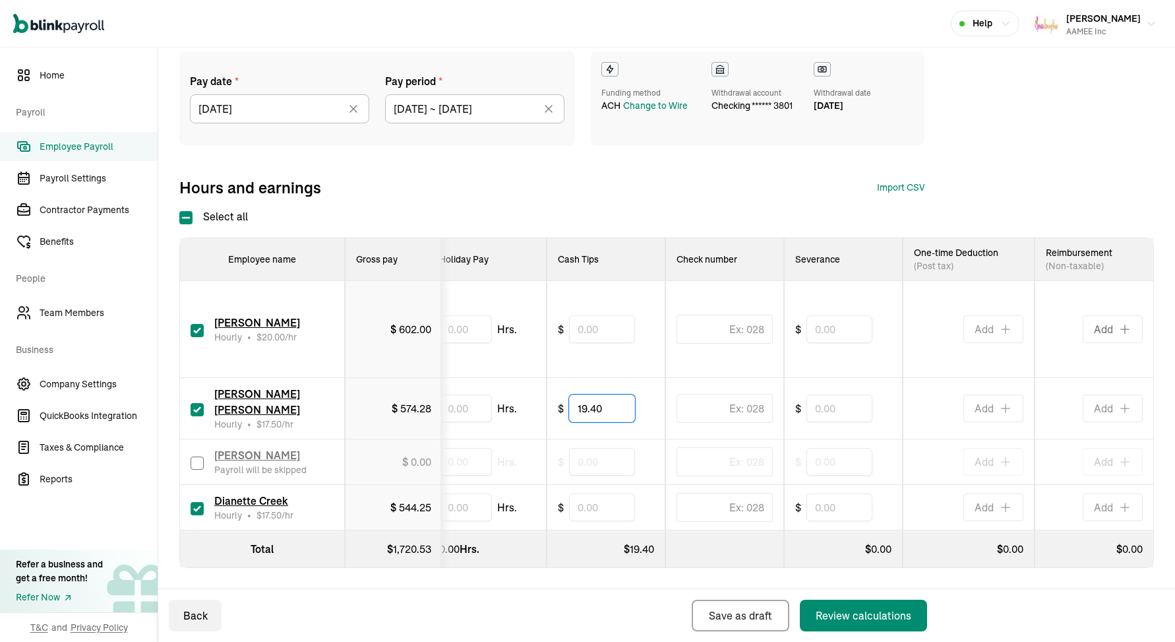
scroll to position [0, 0]
type input "19.40"
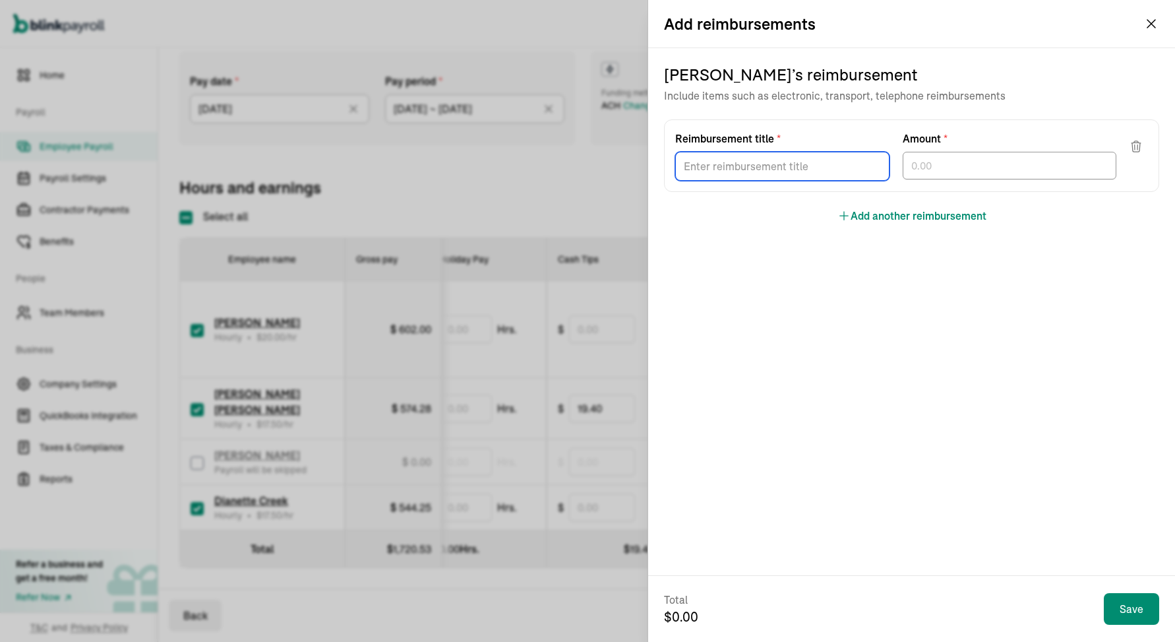
click at [846, 162] on input "Reimbursement title *" at bounding box center [782, 166] width 214 height 29
type input "Brake Light Bulbs"
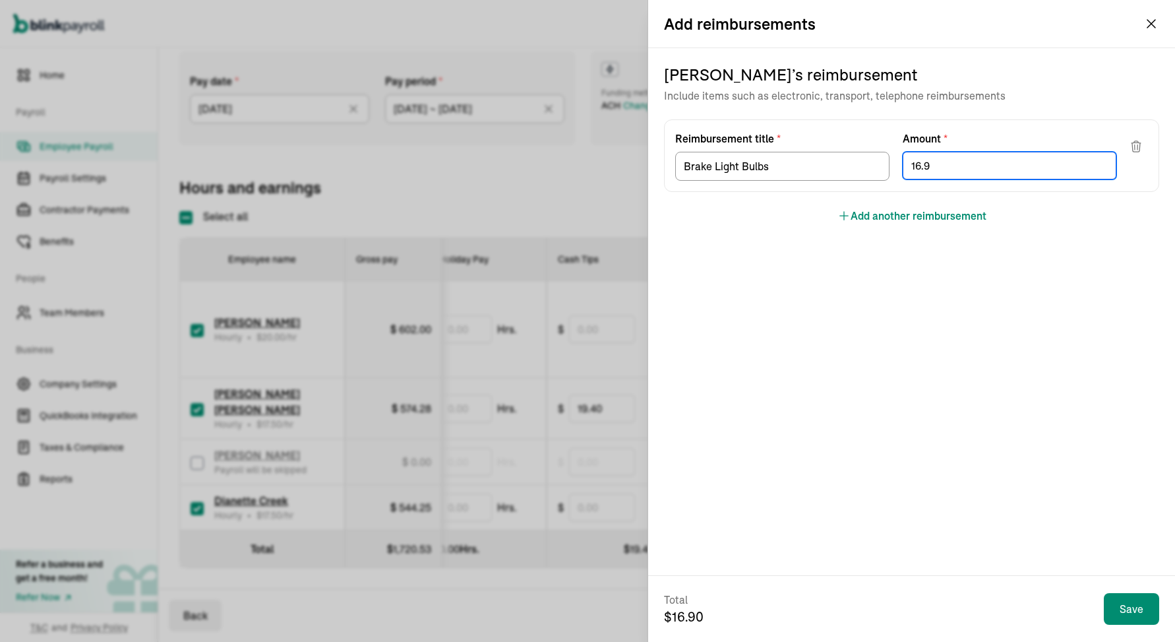
type input "16.94"
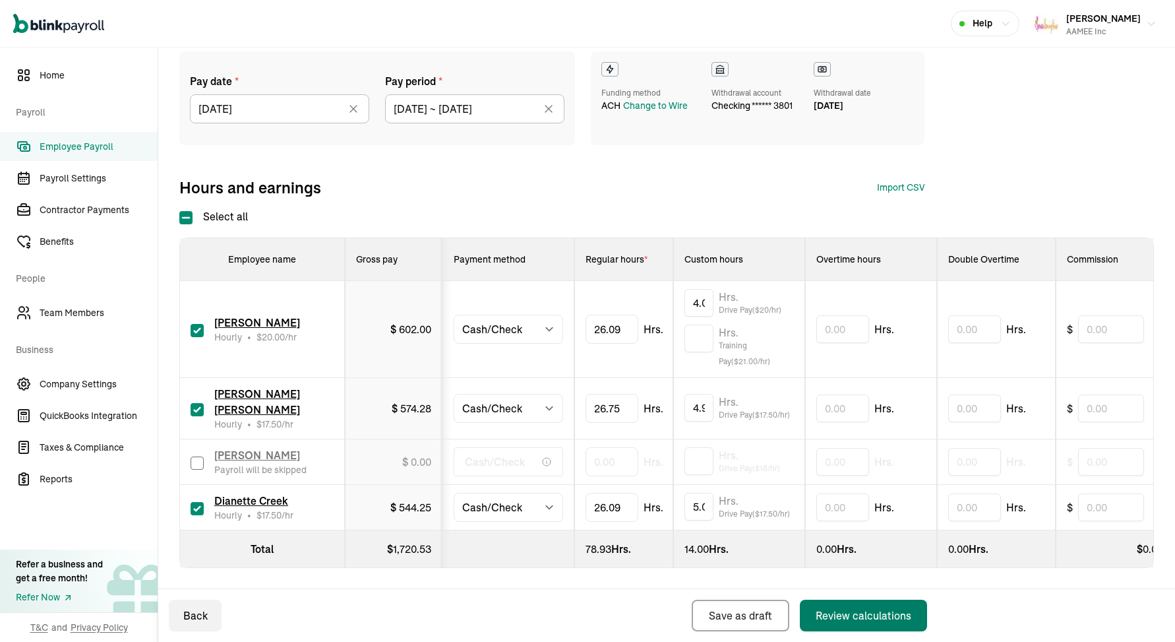
click at [837, 626] on button "Review calculations" at bounding box center [863, 615] width 127 height 32
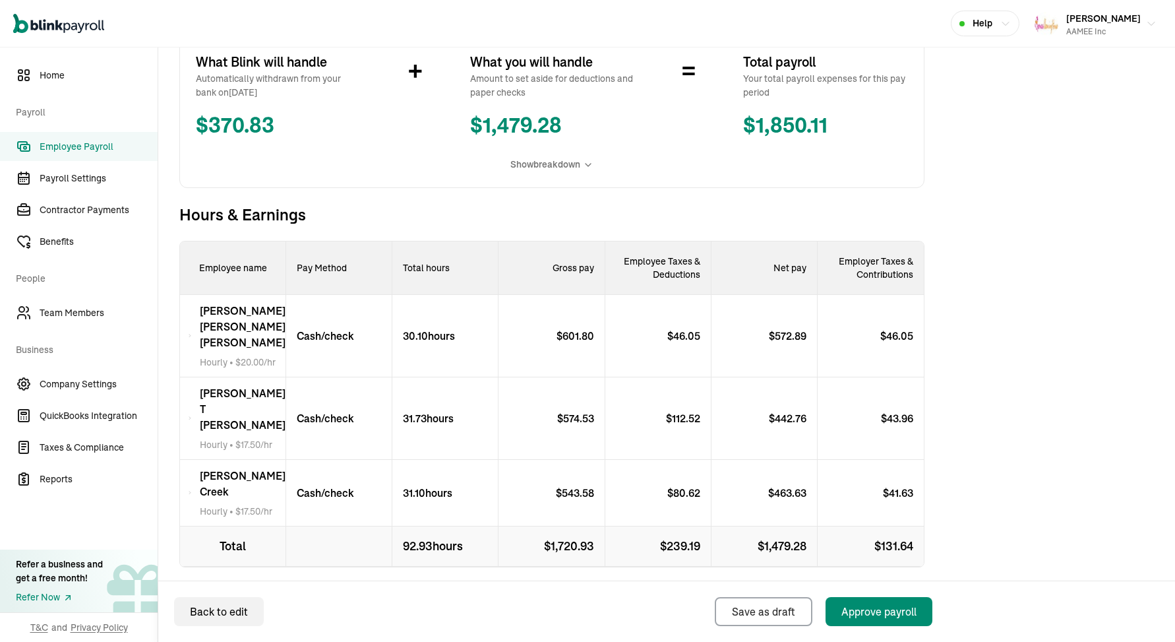
scroll to position [266, 0]
click at [898, 611] on div "Approve payroll" at bounding box center [878, 611] width 75 height 16
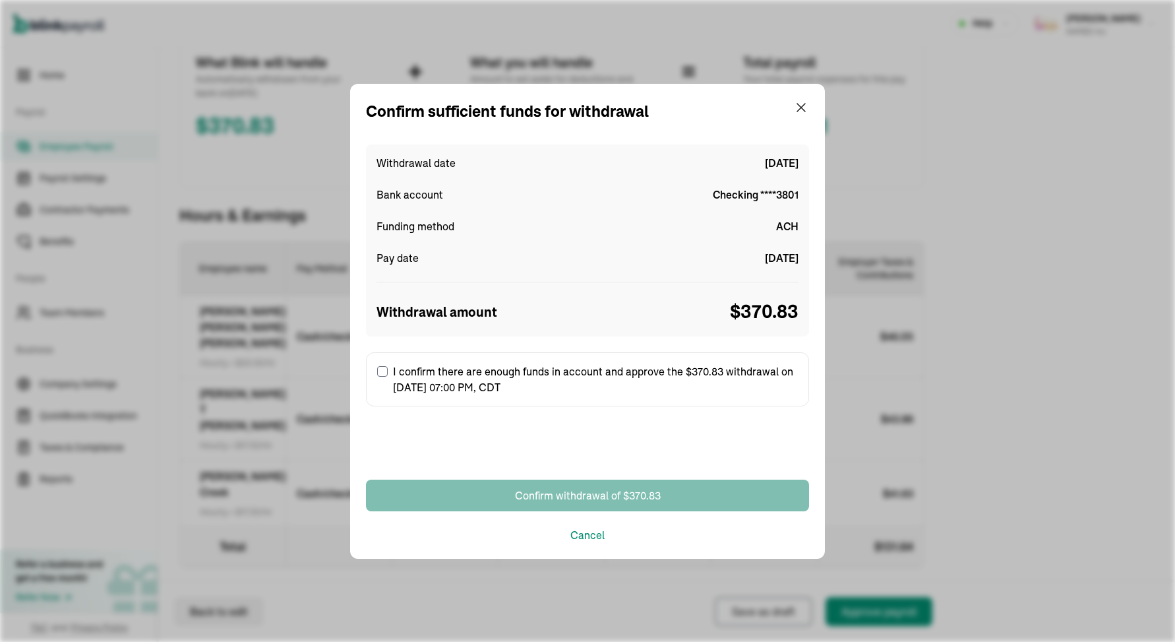
click at [503, 383] on label "I confirm there are enough funds in account and approve the $370.83 withdrawal …" at bounding box center [587, 379] width 443 height 54
click at [388, 377] on input "I confirm there are enough funds in account and approve the $370.83 withdrawal …" at bounding box center [382, 371] width 11 height 11
checkbox input "true"
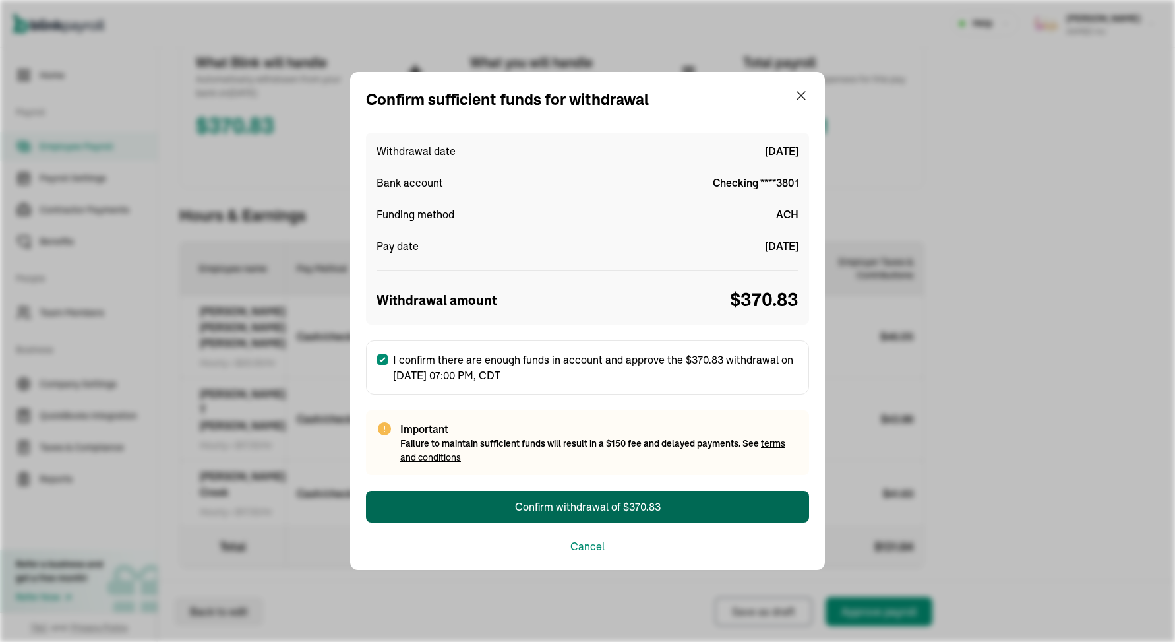
click at [583, 511] on div "Confirm withdrawal of $370.83" at bounding box center [588, 506] width 146 height 16
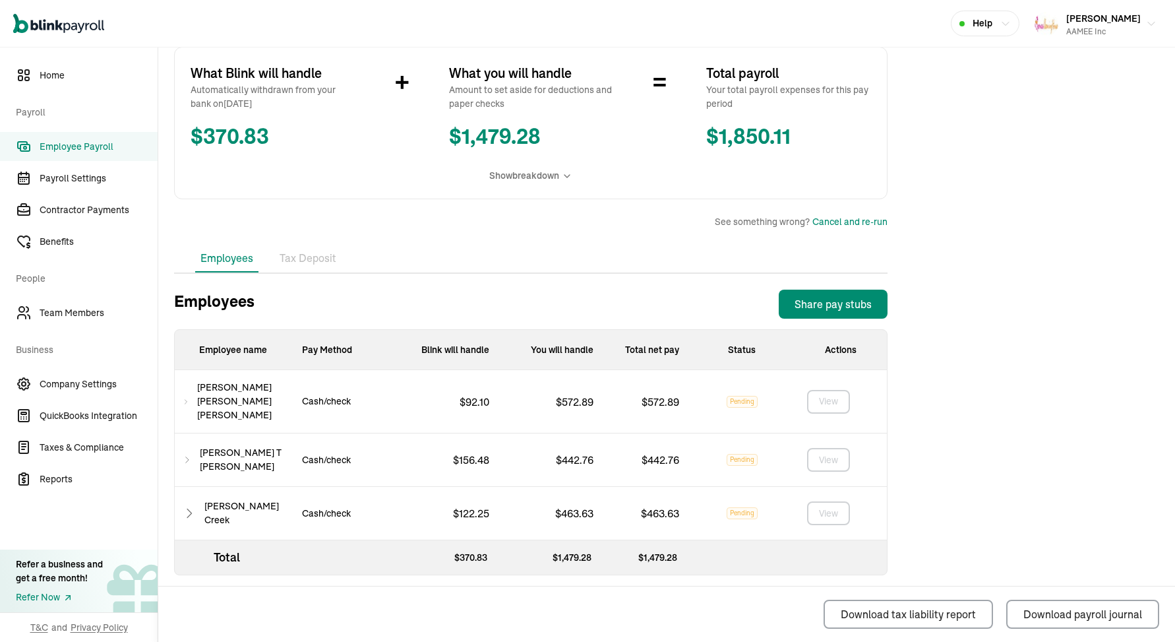
scroll to position [0, 0]
drag, startPoint x: 680, startPoint y: 398, endPoint x: 644, endPoint y: 402, distance: 36.5
click at [644, 402] on div "$ 572.89" at bounding box center [647, 401] width 86 height 63
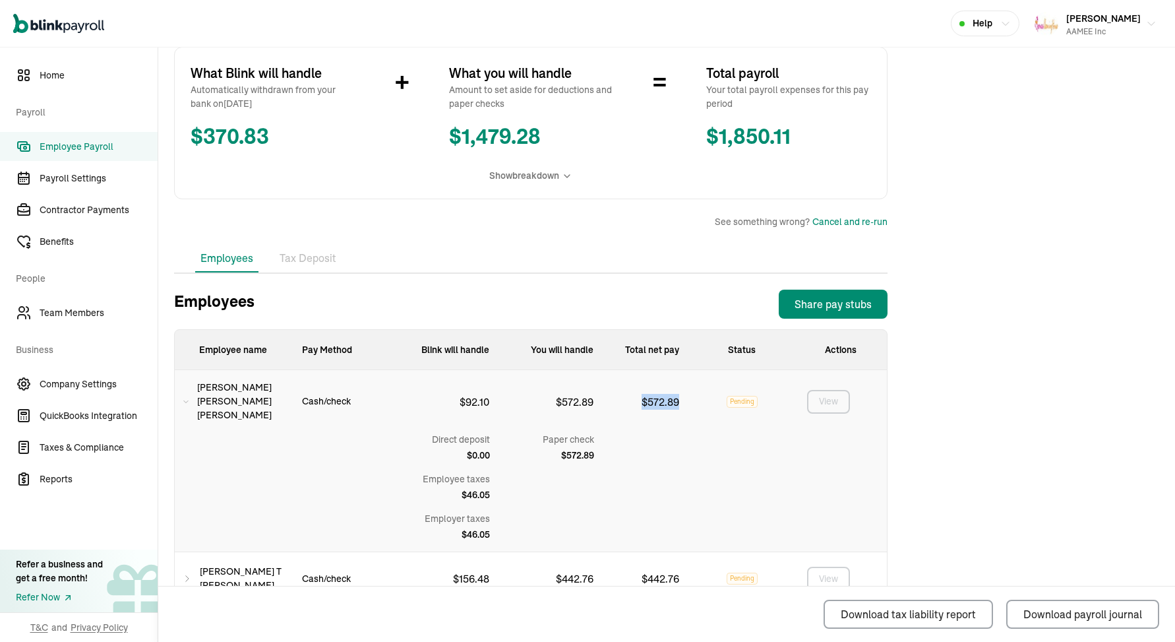
copy p "$ 572.89"
click at [189, 398] on icon at bounding box center [186, 402] width 7 height 16
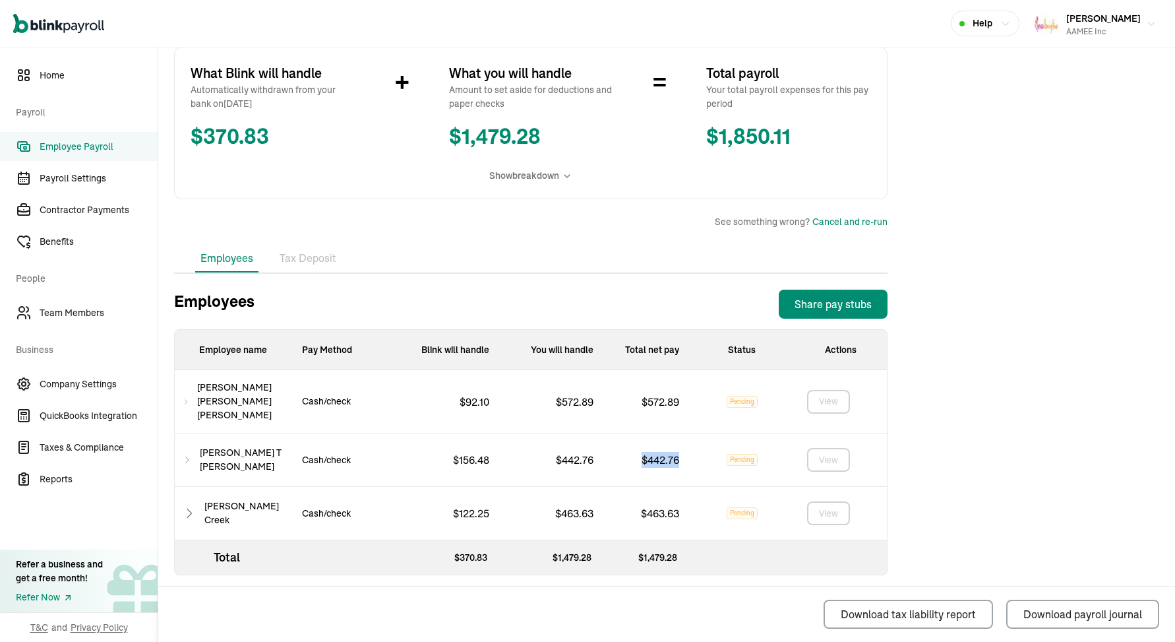
drag, startPoint x: 683, startPoint y: 453, endPoint x: 644, endPoint y: 454, distance: 39.6
click at [644, 454] on div "$ 442.76" at bounding box center [647, 459] width 86 height 53
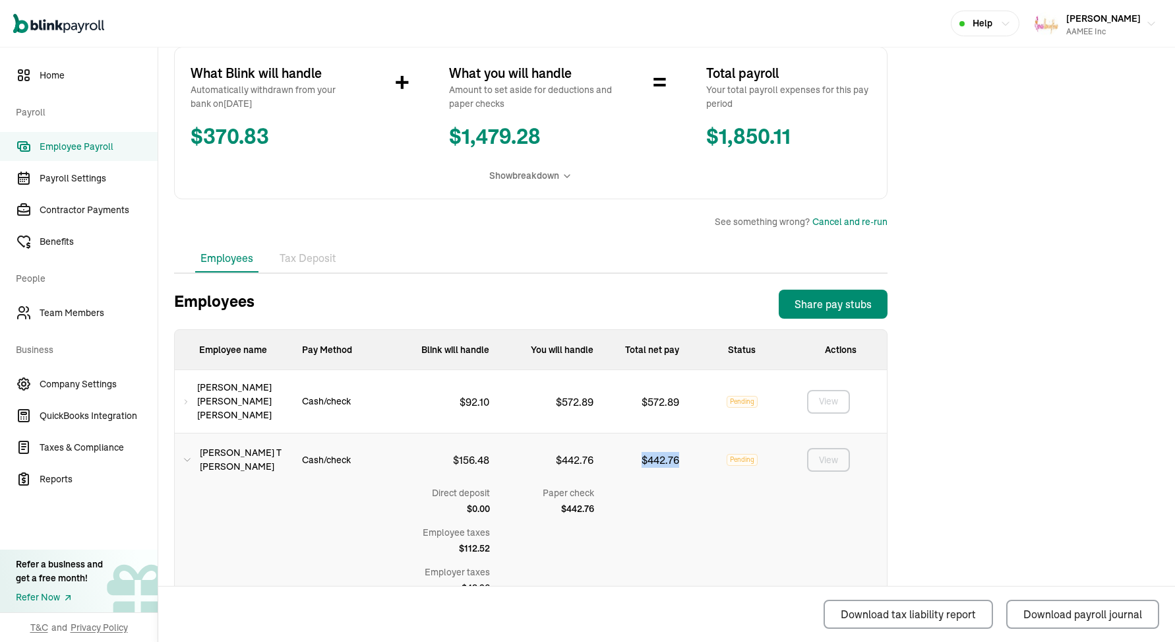
copy p "$ 442.76"
click at [196, 447] on div "[PERSON_NAME] [PERSON_NAME]" at bounding box center [233, 459] width 117 height 53
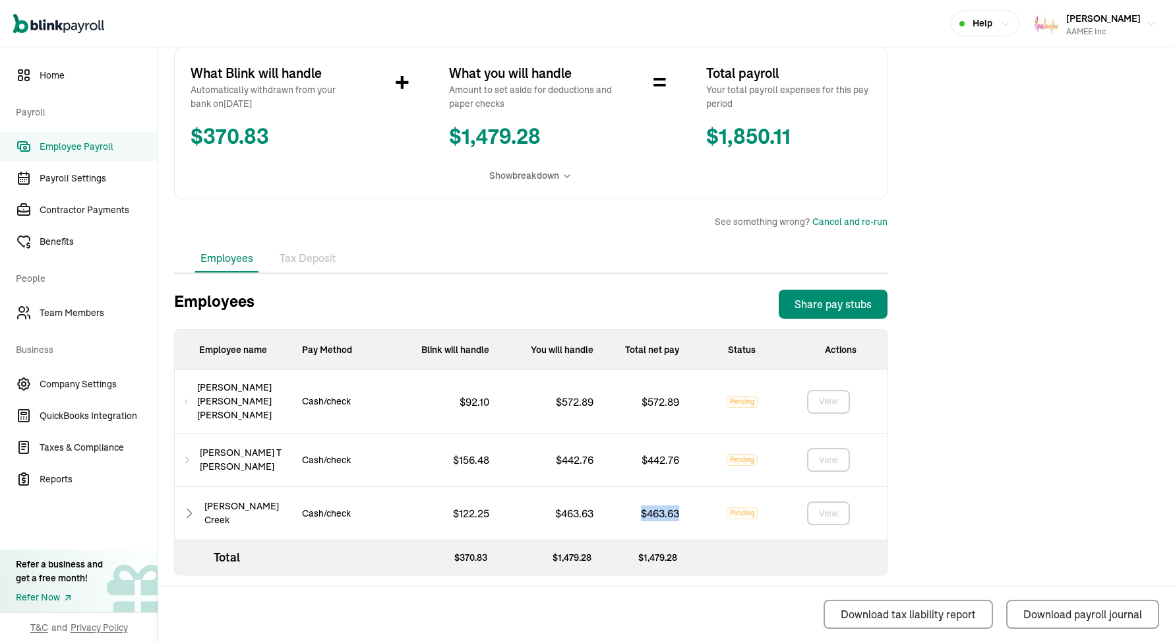
drag, startPoint x: 680, startPoint y: 505, endPoint x: 642, endPoint y: 509, distance: 39.1
click at [642, 509] on div "$ 463.63" at bounding box center [647, 513] width 86 height 53
copy p "$ 463.63"
click at [1145, 29] on button "[PERSON_NAME] AAMEE Inc" at bounding box center [1095, 23] width 133 height 33
